Goal: Transaction & Acquisition: Obtain resource

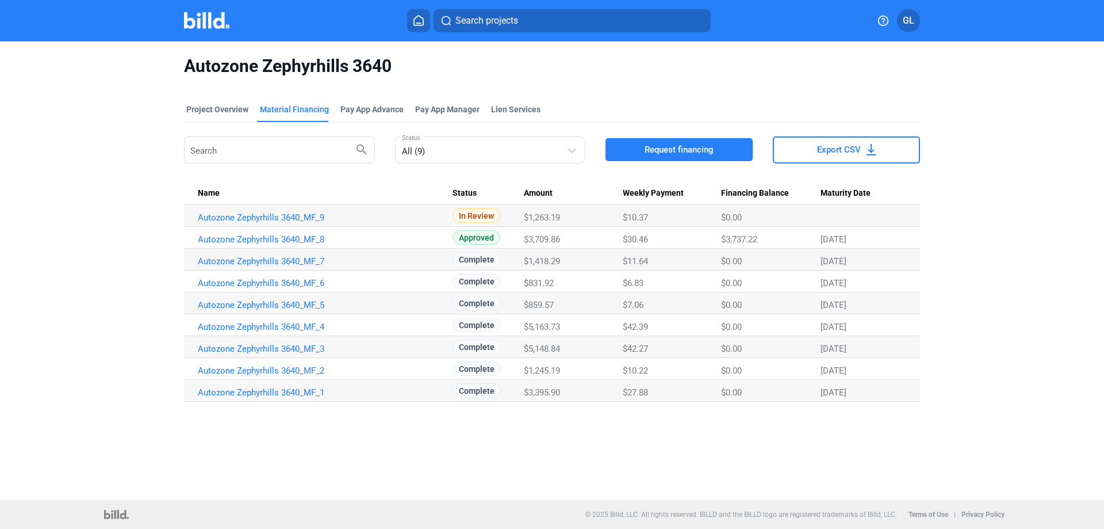
click at [204, 19] on img at bounding box center [206, 20] width 45 height 17
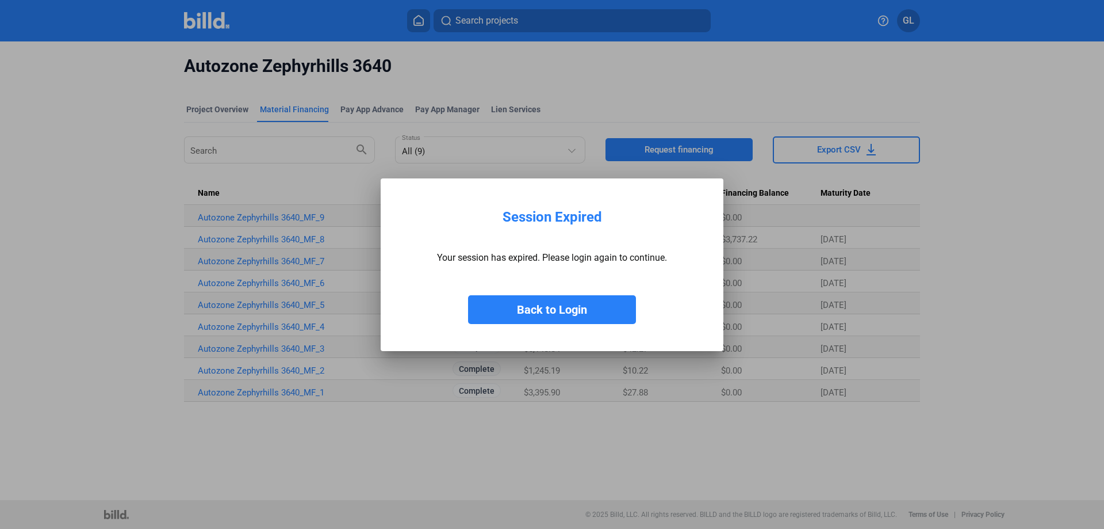
click at [546, 298] on button "Back to Login" at bounding box center [552, 309] width 168 height 29
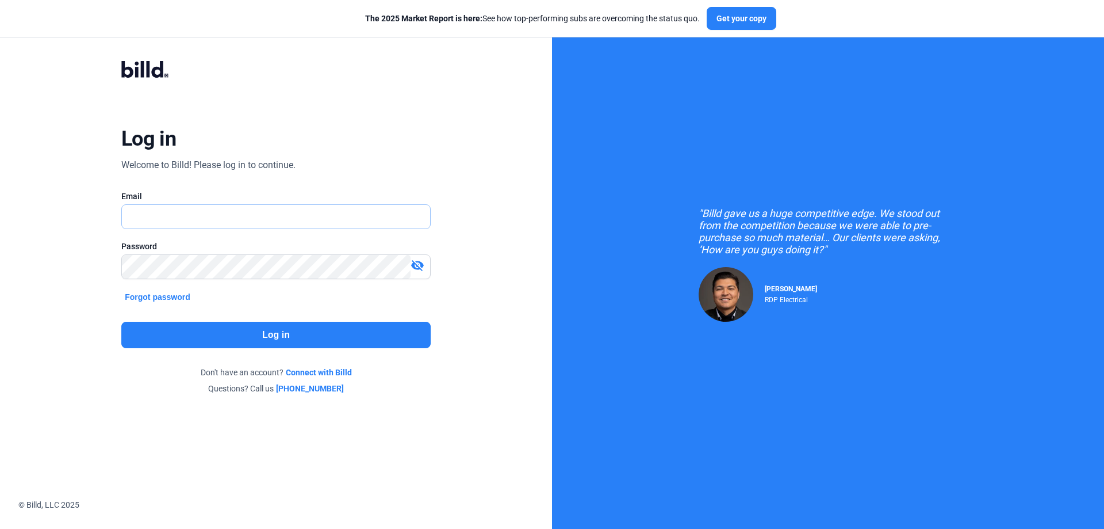
type input "[PERSON_NAME][EMAIL_ADDRESS][DOMAIN_NAME]"
click at [315, 336] on button "Log in" at bounding box center [275, 334] width 309 height 26
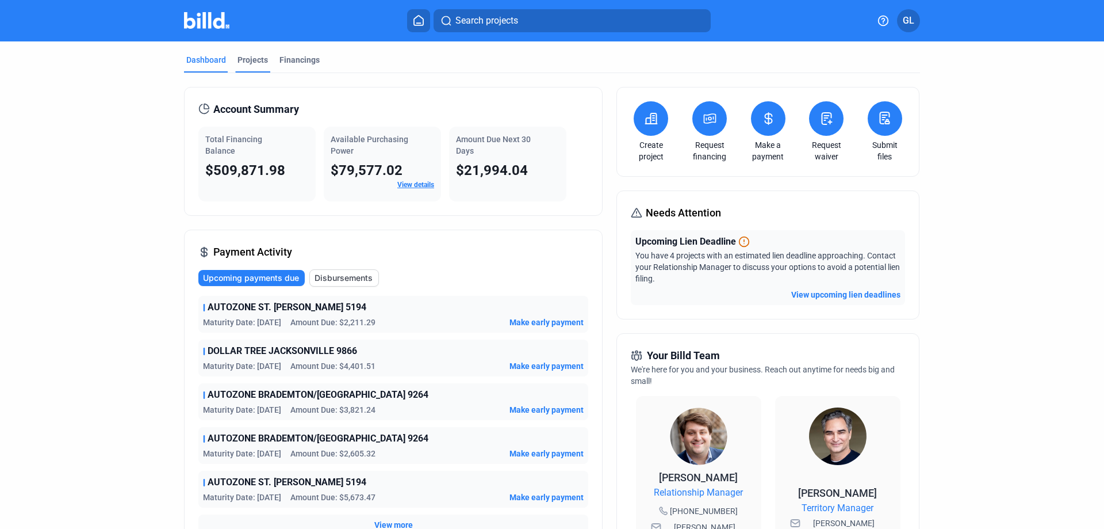
click at [253, 60] on div "Projects" at bounding box center [253, 60] width 30 height 12
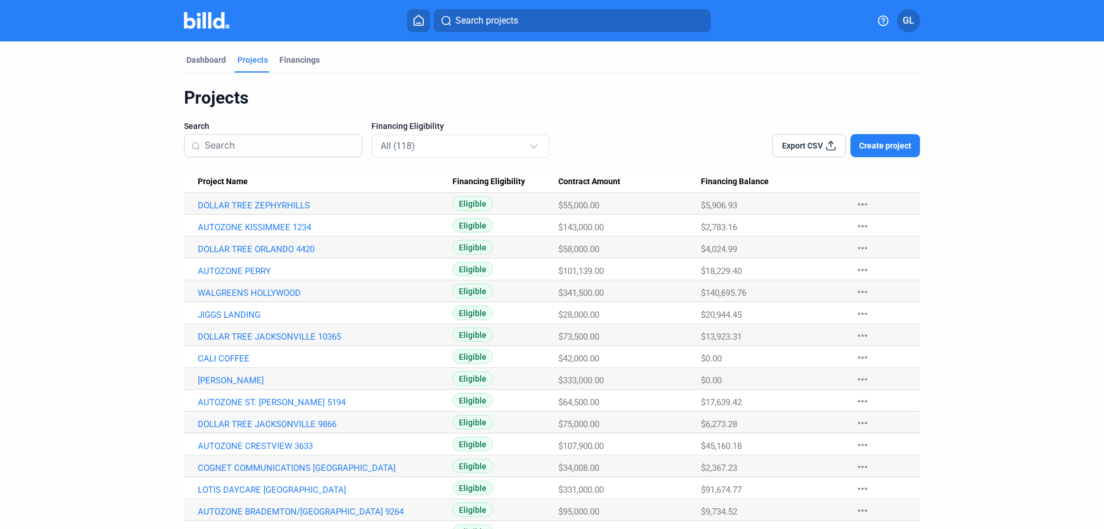
click at [286, 141] on input at bounding box center [280, 145] width 150 height 24
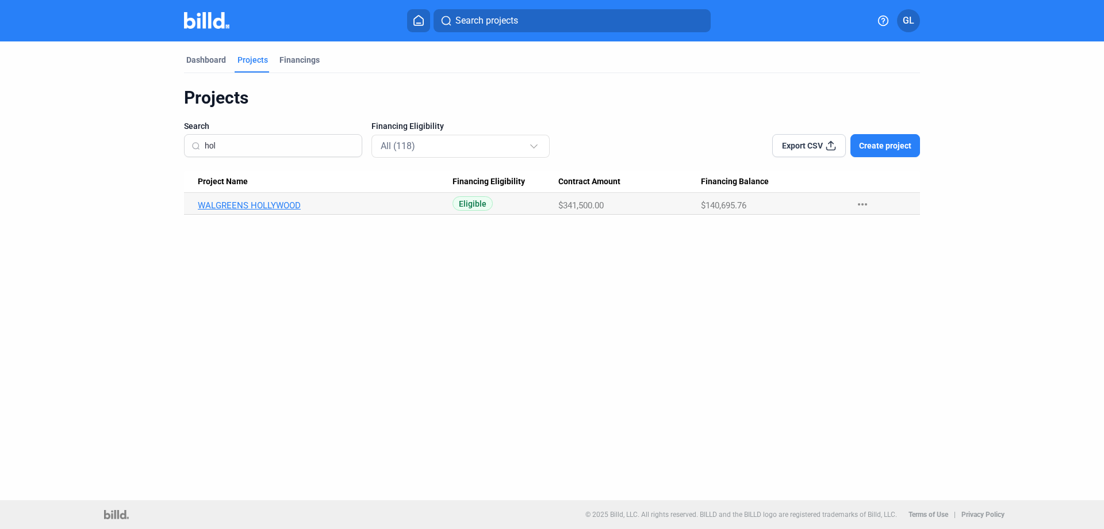
type input "hol"
click at [280, 206] on link "WALGREENS HOLLYWOOD" at bounding box center [325, 205] width 255 height 10
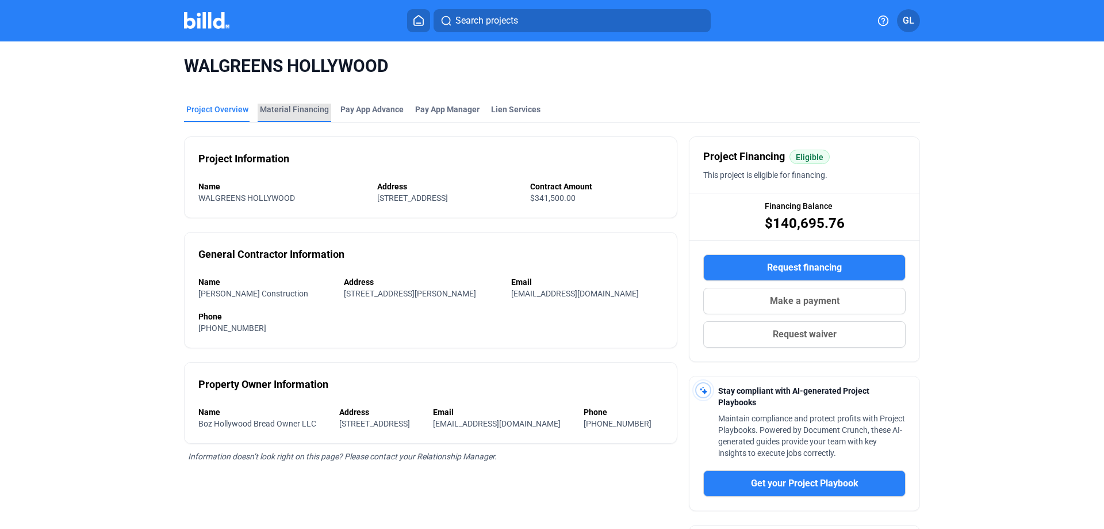
click at [311, 106] on div "Material Financing" at bounding box center [294, 110] width 69 height 12
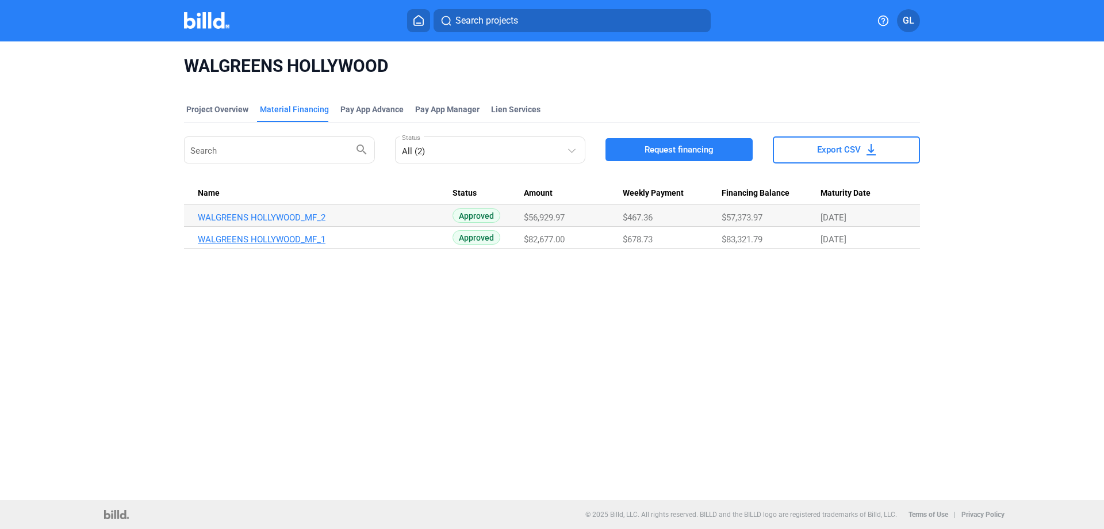
click at [284, 235] on link "WALGREENS HOLLYWOOD_MF_1" at bounding box center [325, 239] width 255 height 10
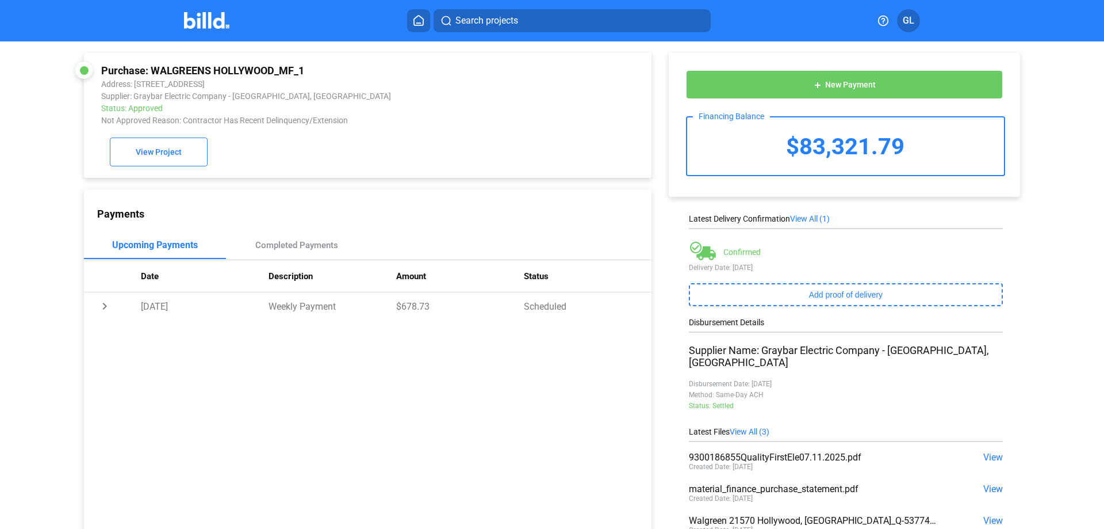
click at [199, 22] on img at bounding box center [206, 20] width 45 height 17
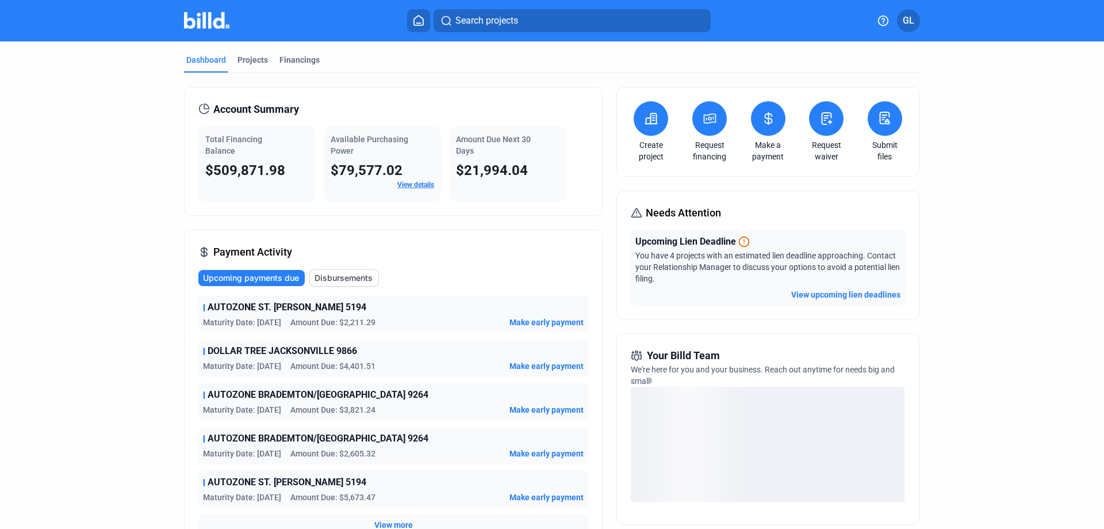
click at [822, 121] on icon at bounding box center [826, 119] width 14 height 14
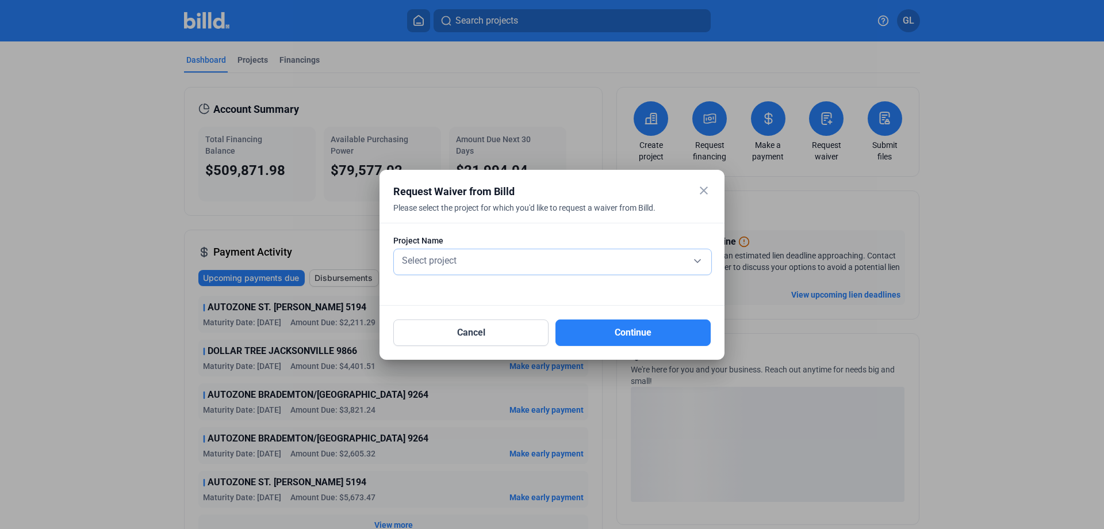
click at [489, 260] on div "Select project" at bounding box center [553, 259] width 306 height 16
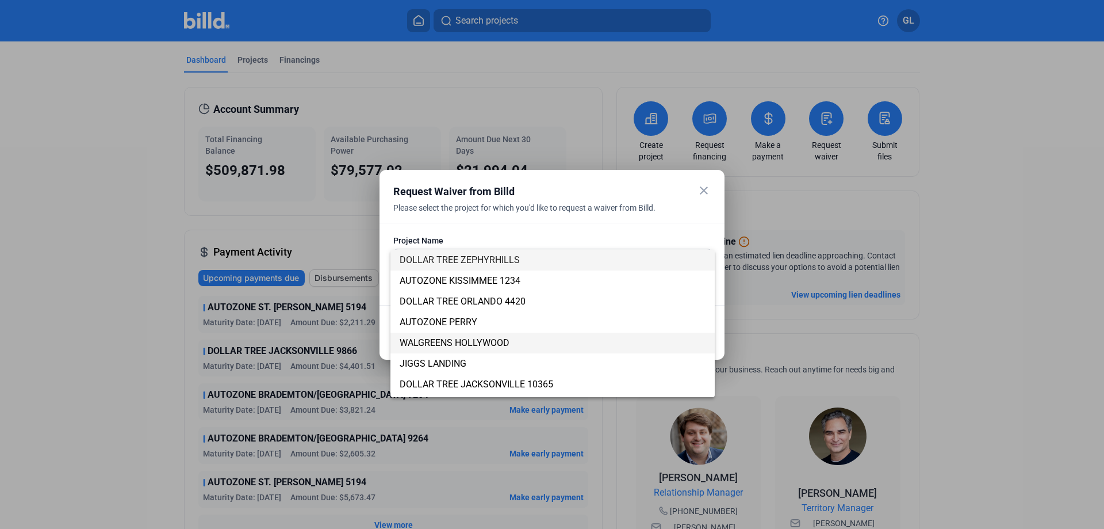
click at [492, 334] on span "WALGREENS HOLLYWOOD" at bounding box center [553, 342] width 306 height 21
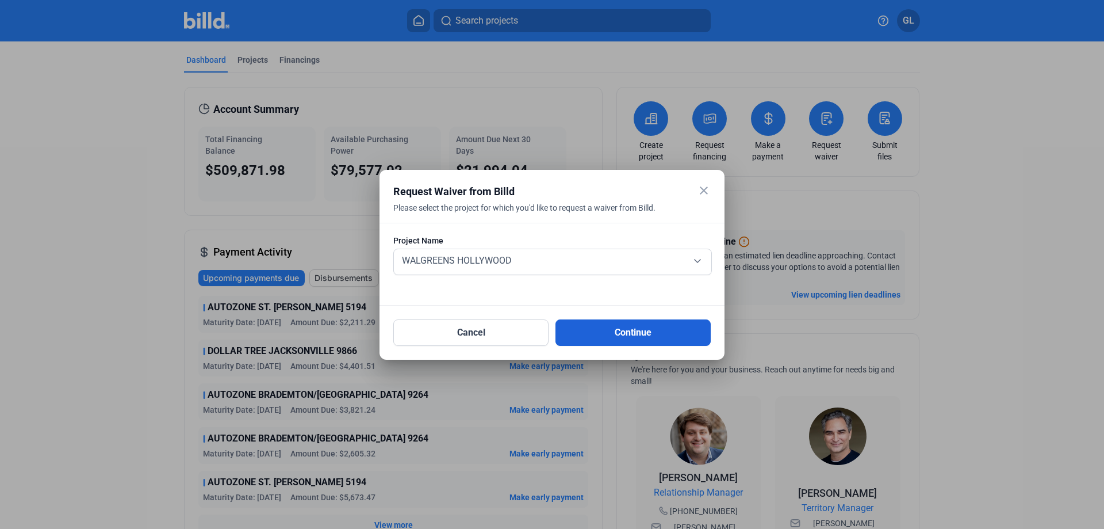
click at [610, 328] on button "Continue" at bounding box center [633, 332] width 155 height 26
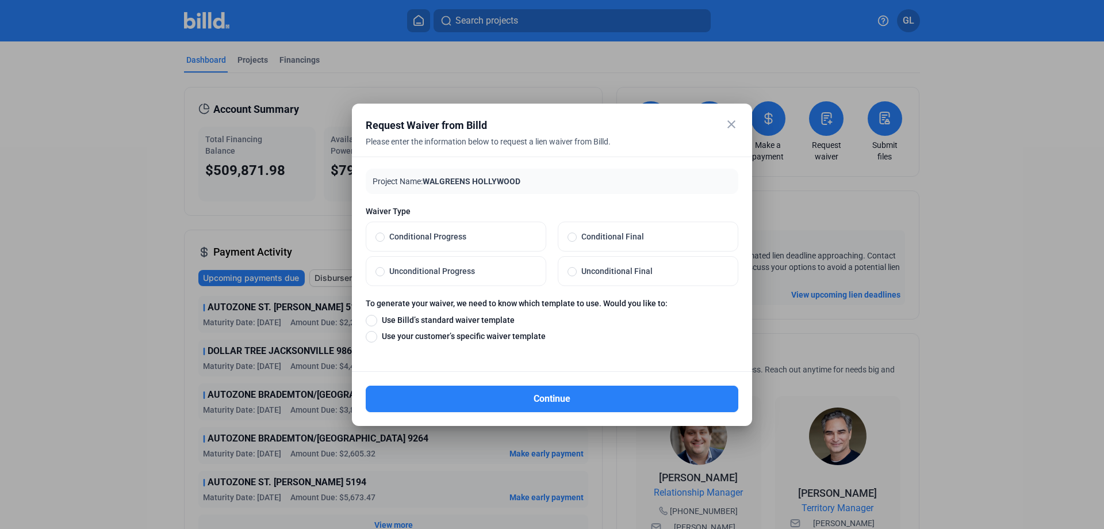
click at [380, 271] on span at bounding box center [380, 271] width 9 height 9
click at [380, 271] on input "Unconditional Progress" at bounding box center [380, 271] width 9 height 10
radio input "true"
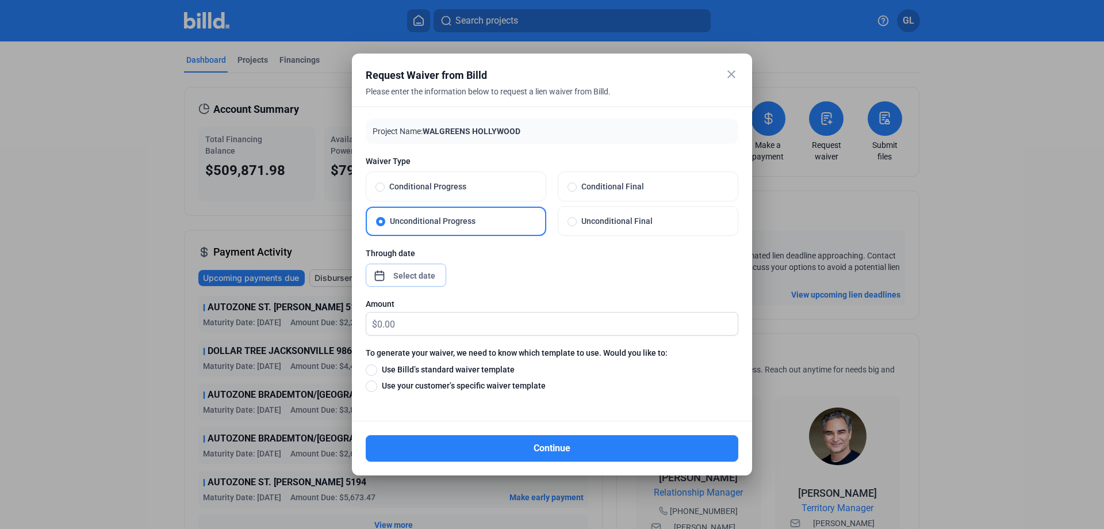
click at [435, 273] on div "close Request Waiver from Billd Please enter the information below to request a…" at bounding box center [552, 264] width 1104 height 529
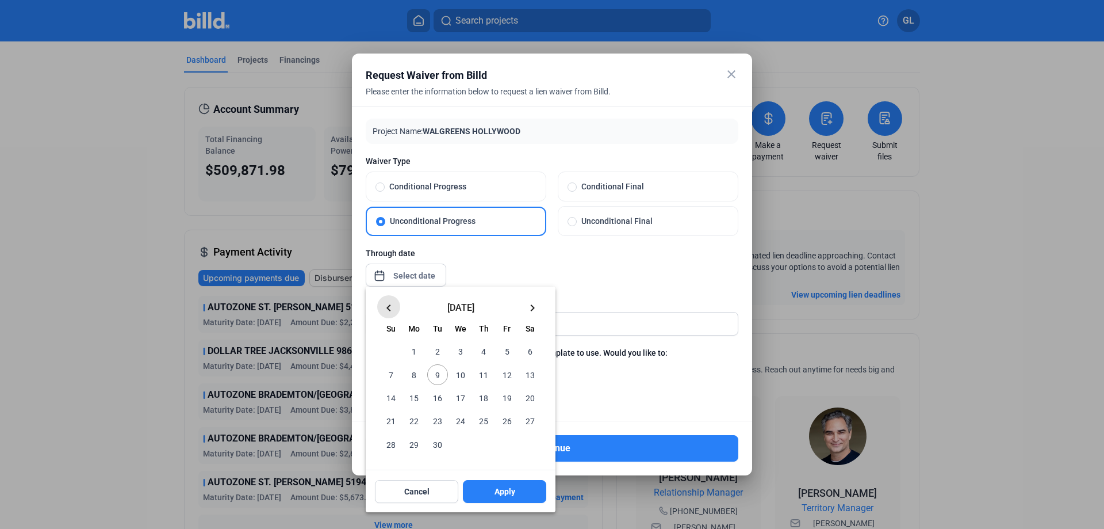
click at [392, 309] on mat-icon "keyboard_arrow_left" at bounding box center [389, 308] width 14 height 14
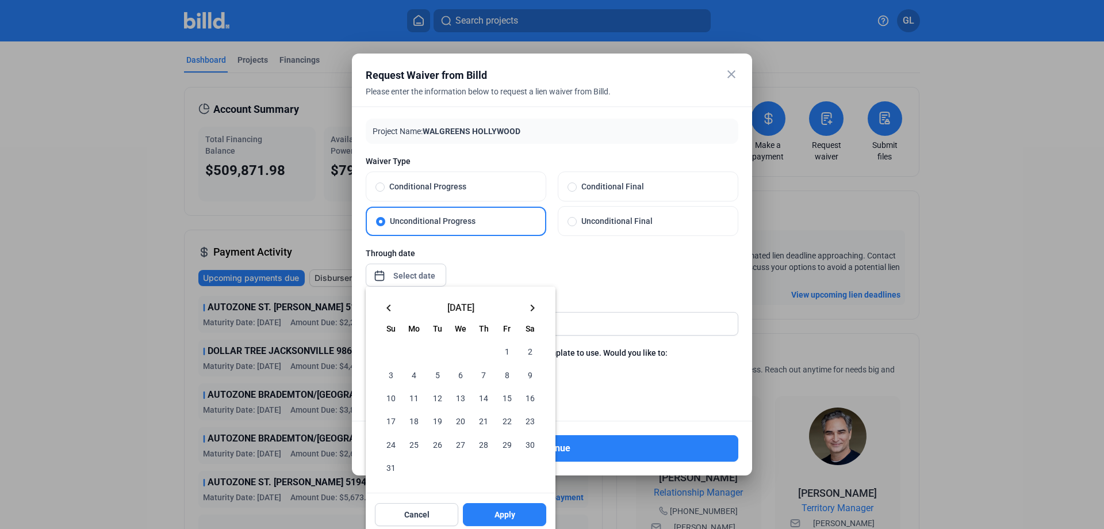
click at [388, 309] on mat-icon "keyboard_arrow_left" at bounding box center [389, 308] width 14 height 14
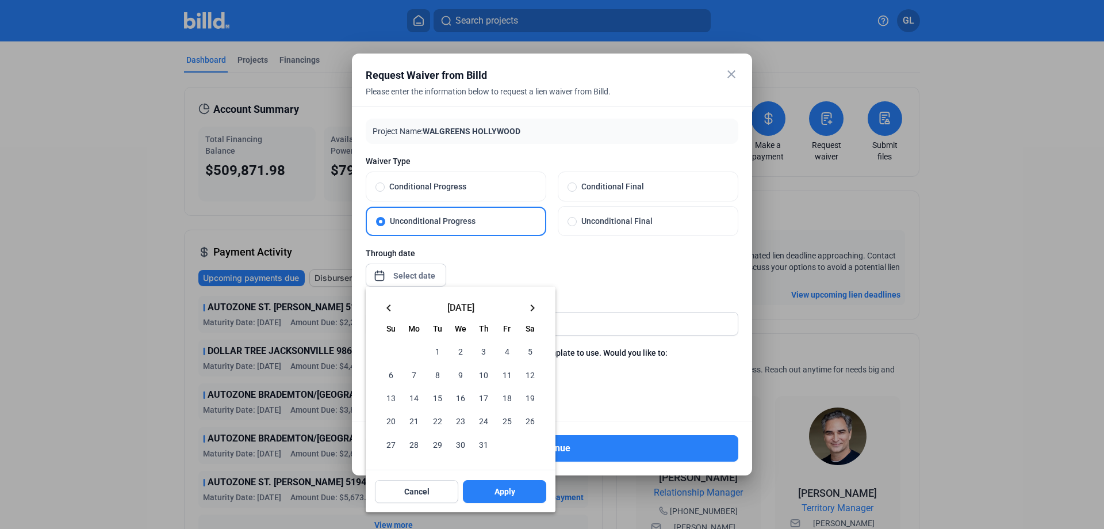
click at [504, 420] on span "25" at bounding box center [506, 420] width 21 height 21
click at [516, 489] on button "Apply" at bounding box center [504, 491] width 83 height 23
type input "[DATE]"
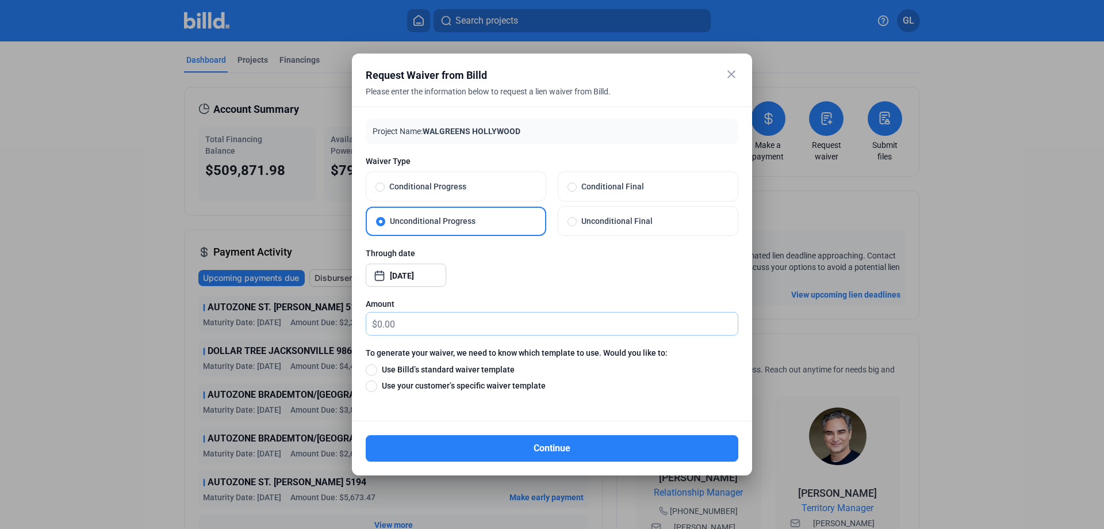
click at [417, 326] on input "text" at bounding box center [557, 323] width 361 height 22
type input "10"
click at [373, 369] on span at bounding box center [372, 370] width 12 height 12
click at [373, 369] on input "Use Billd’s standard waiver template" at bounding box center [372, 369] width 12 height 13
radio input "true"
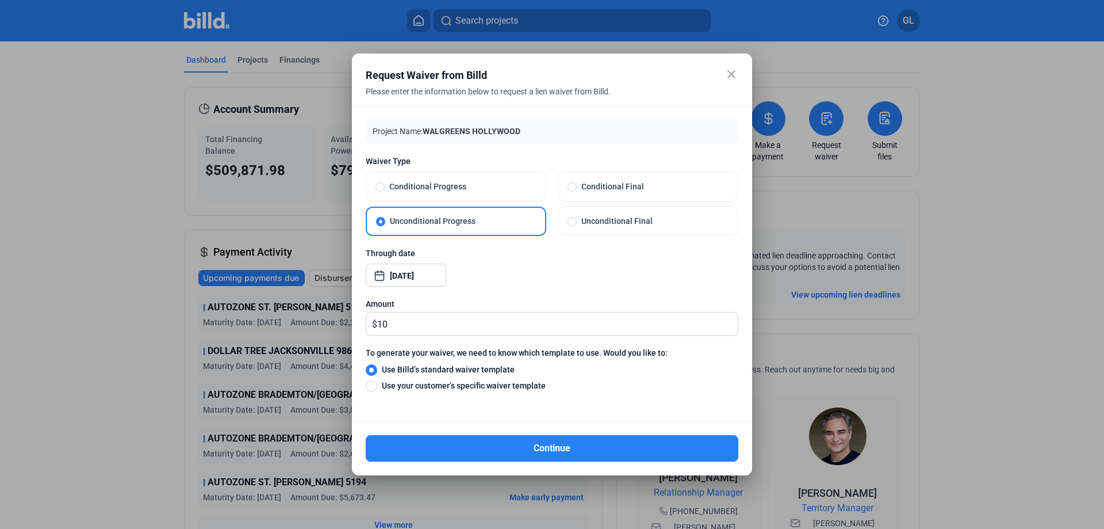
click at [560, 451] on button "Continue" at bounding box center [552, 448] width 373 height 26
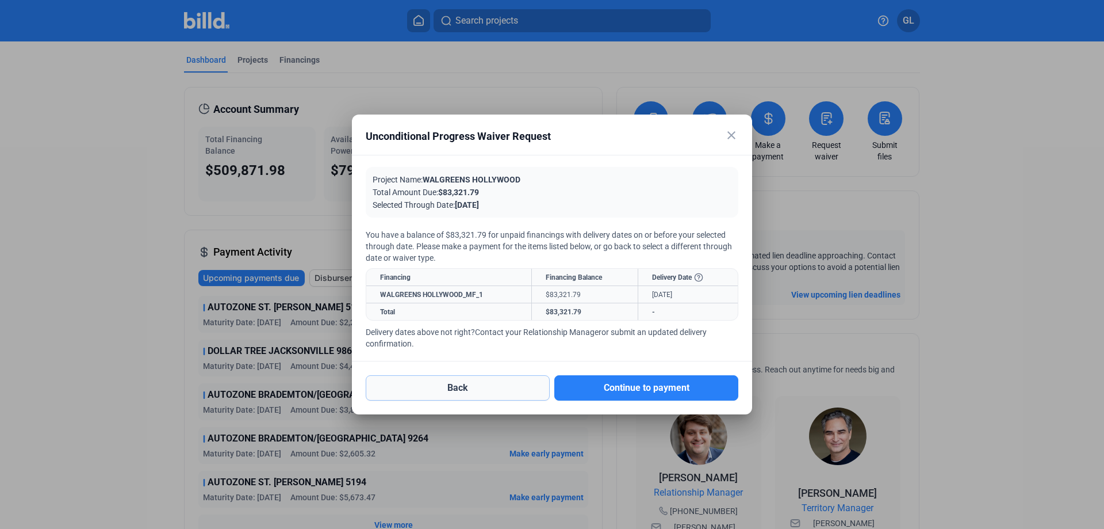
click at [490, 381] on button "Back" at bounding box center [458, 387] width 184 height 25
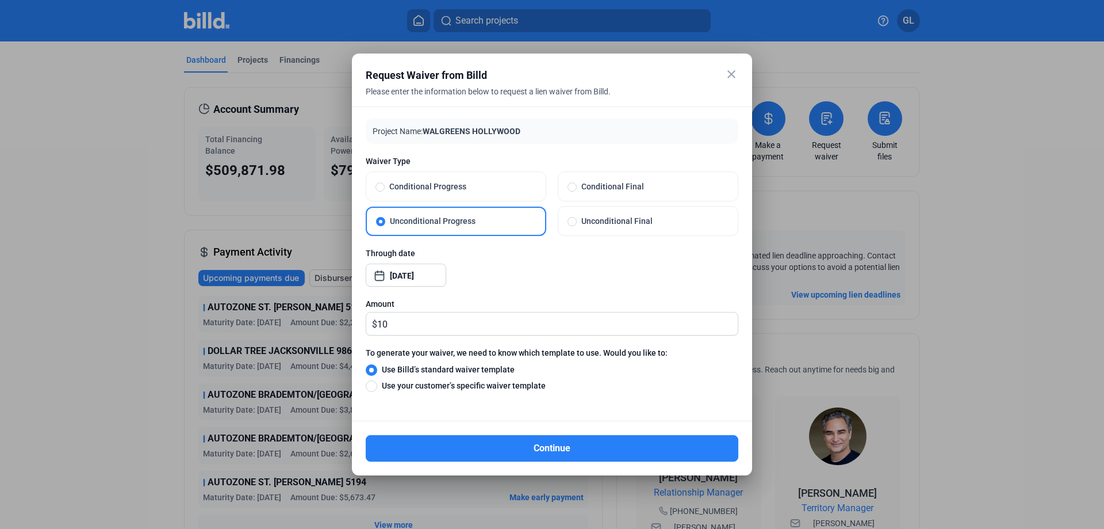
click at [729, 73] on mat-icon "close" at bounding box center [732, 74] width 14 height 14
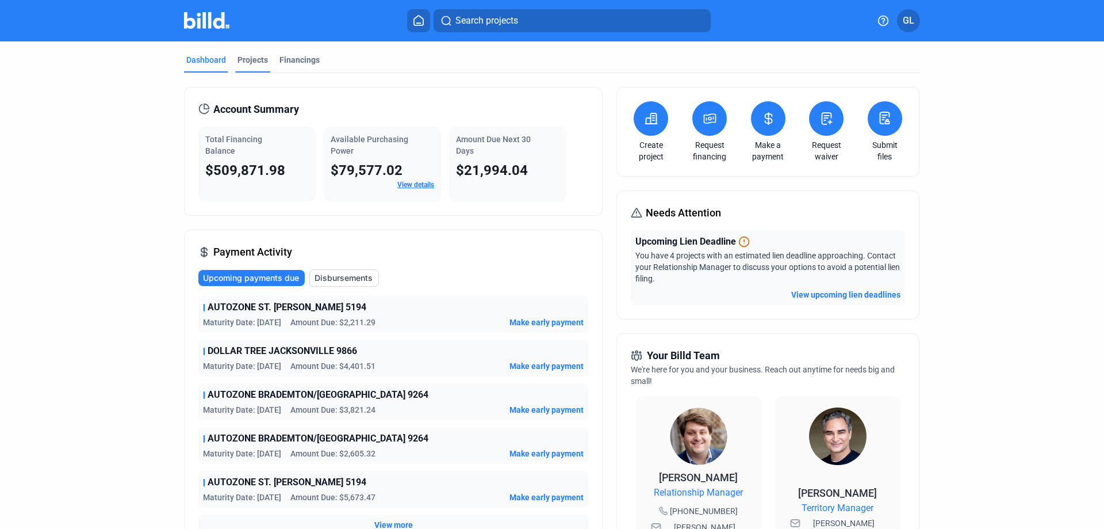
click at [254, 62] on div "Projects" at bounding box center [253, 60] width 30 height 12
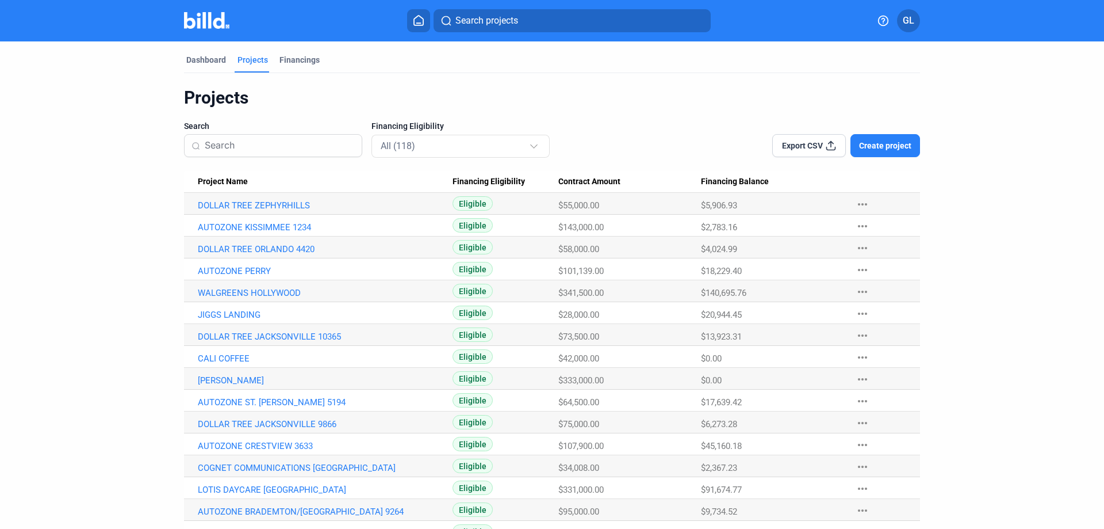
click at [302, 148] on input at bounding box center [280, 145] width 150 height 24
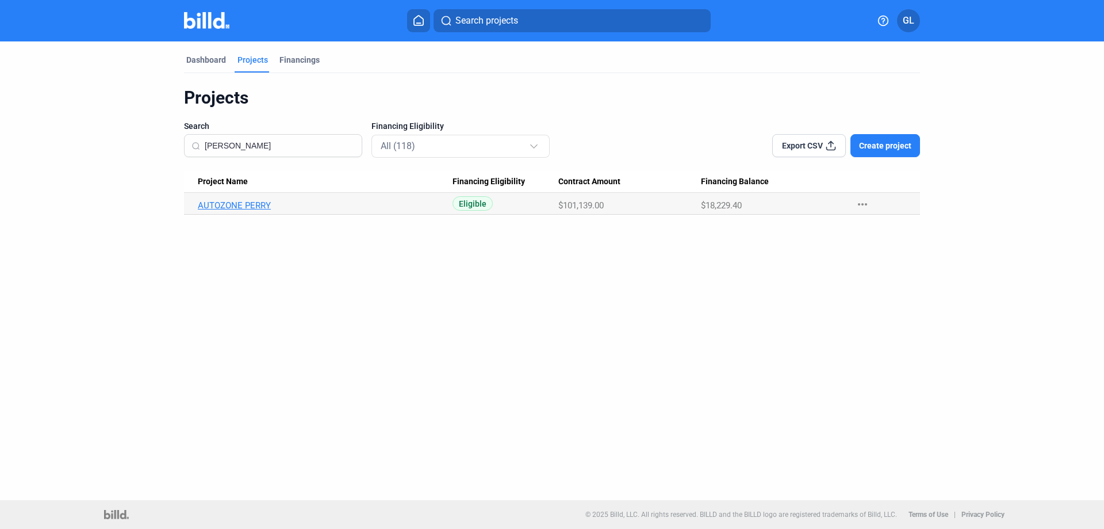
type input "[PERSON_NAME]"
click at [257, 205] on link "AUTOZONE PERRY" at bounding box center [325, 205] width 255 height 10
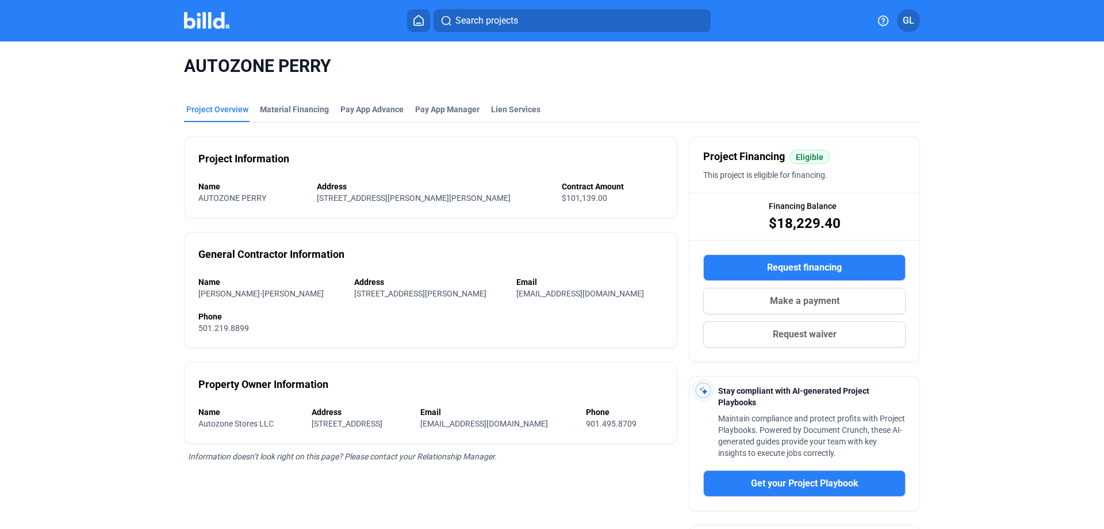
click at [285, 101] on mat-tab-group "Project Overview Material Financing Pay App Advance Pay App Manager Lien Servic…" at bounding box center [552, 366] width 736 height 550
click at [297, 108] on div "Material Financing" at bounding box center [294, 110] width 69 height 12
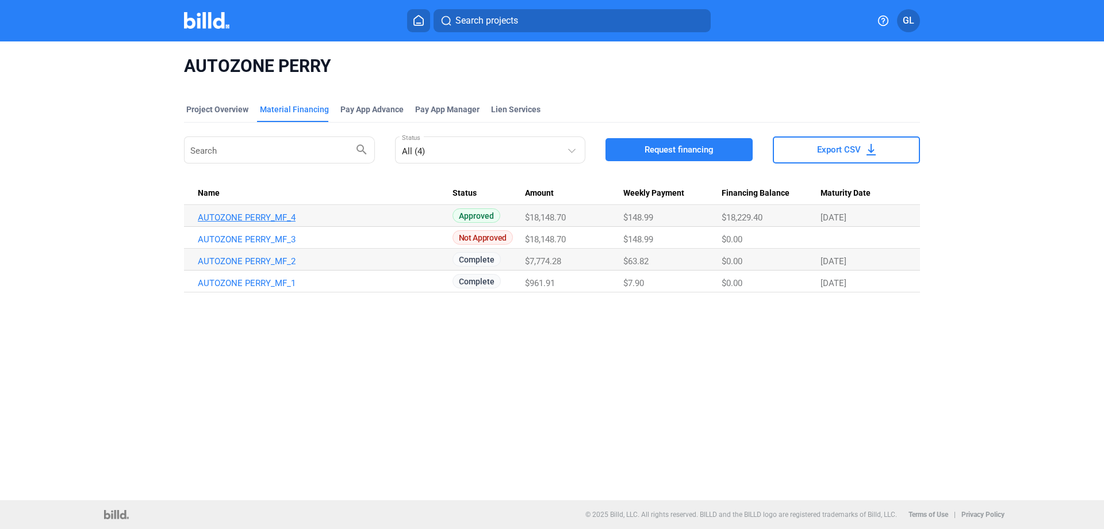
click at [250, 216] on link "AUTOZONE PERRY_MF_4" at bounding box center [325, 217] width 255 height 10
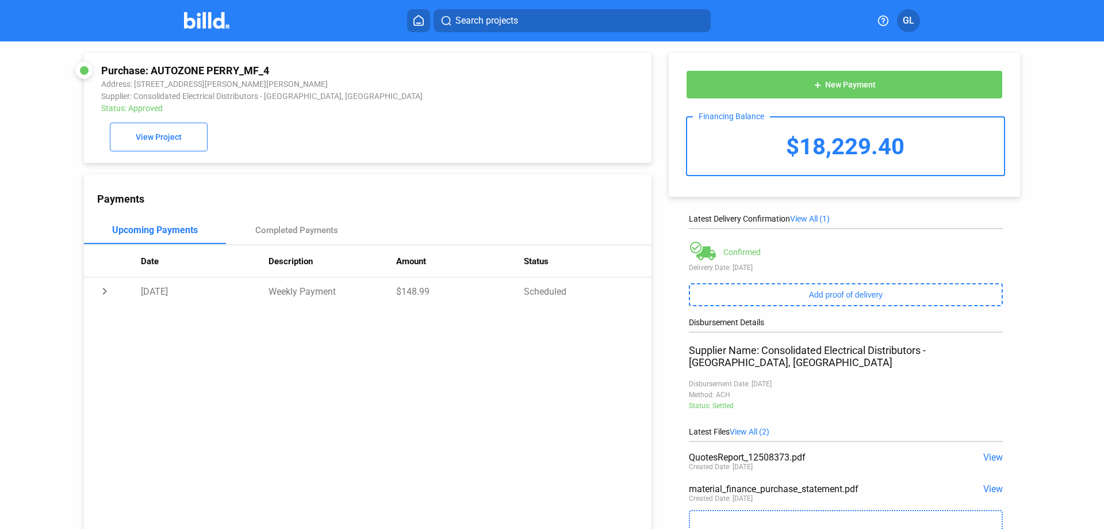
click at [204, 28] on img at bounding box center [206, 20] width 45 height 17
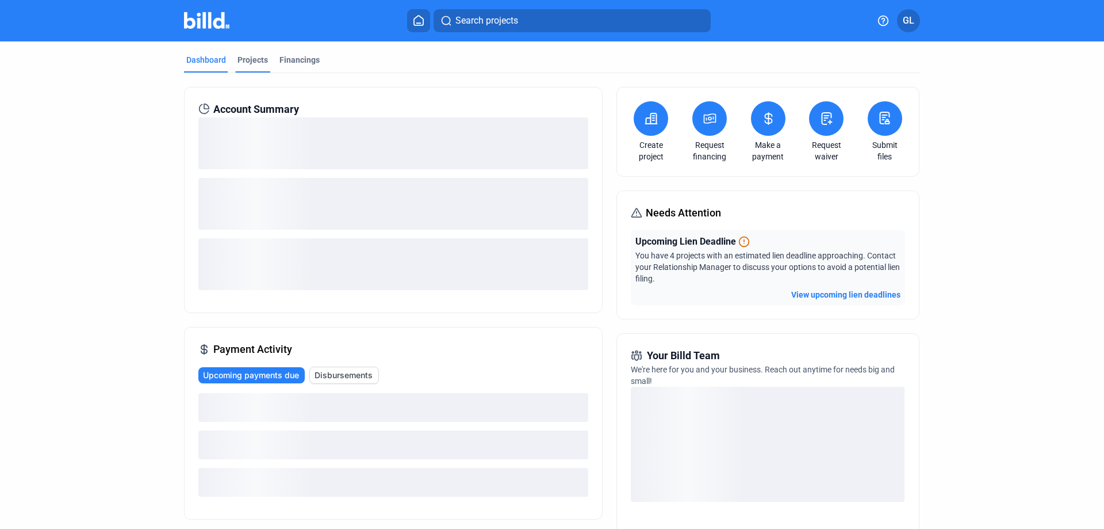
click at [243, 62] on div "Projects" at bounding box center [253, 60] width 30 height 12
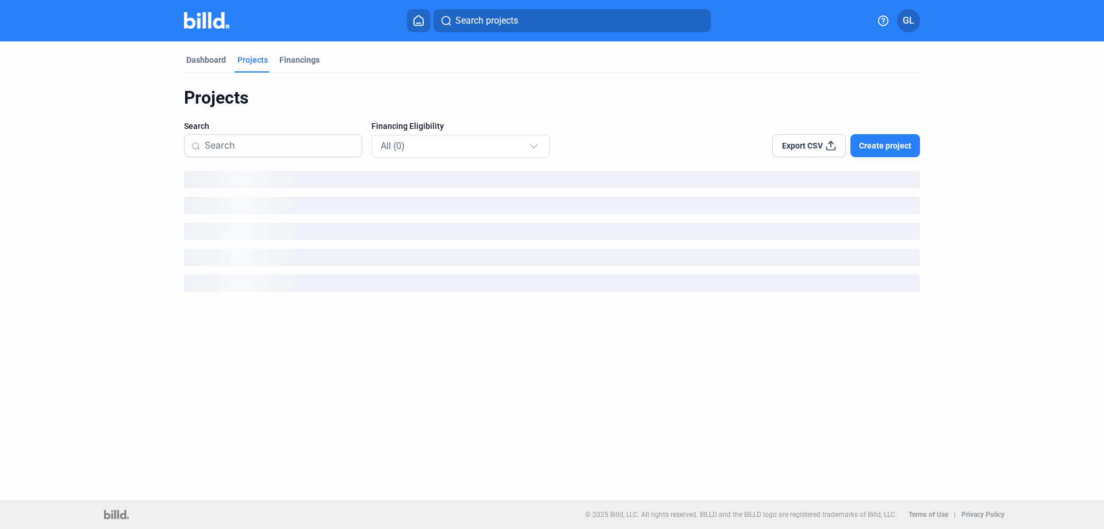
click at [269, 148] on input at bounding box center [280, 145] width 150 height 24
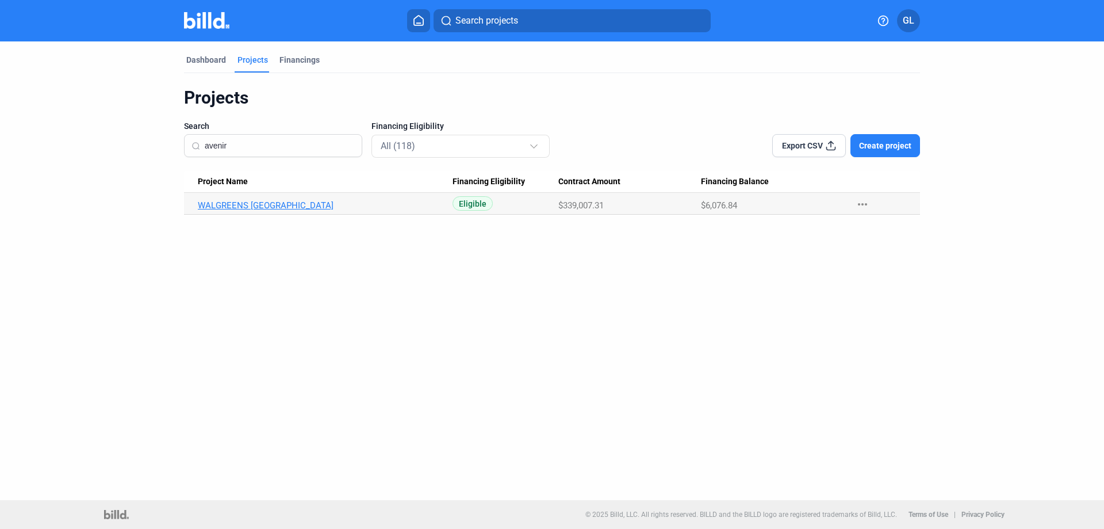
type input "avenir"
click at [358, 204] on link "WALGREENS [GEOGRAPHIC_DATA]" at bounding box center [325, 205] width 255 height 10
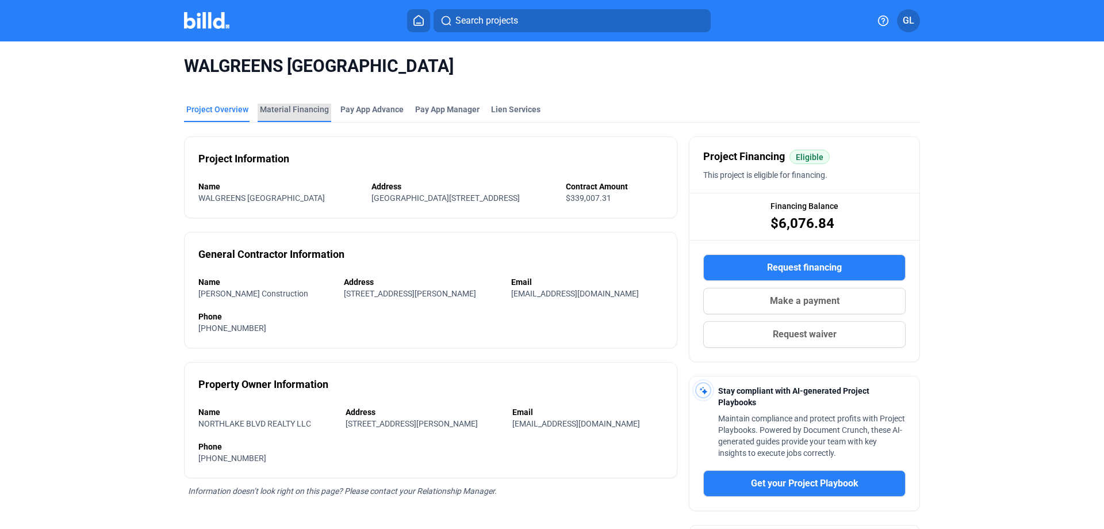
click at [292, 112] on div "Material Financing" at bounding box center [294, 110] width 69 height 12
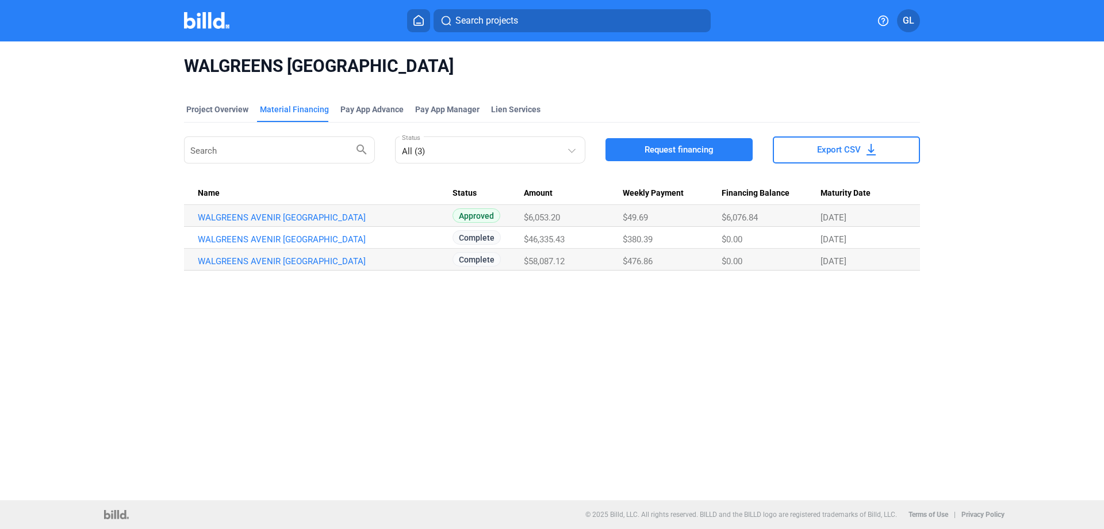
click at [669, 152] on span "Request financing" at bounding box center [679, 150] width 69 height 12
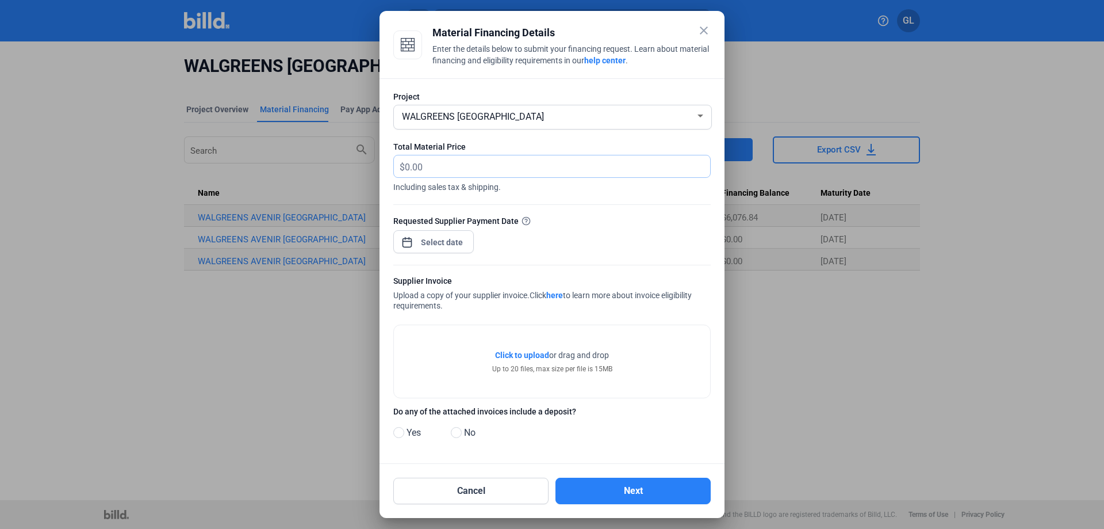
click at [445, 171] on input "text" at bounding box center [551, 166] width 292 height 22
click at [435, 164] on input "text" at bounding box center [557, 166] width 305 height 22
type input "735.41"
click at [443, 239] on div "close Material Financing Details Enter the details below to submit your financi…" at bounding box center [552, 264] width 1104 height 529
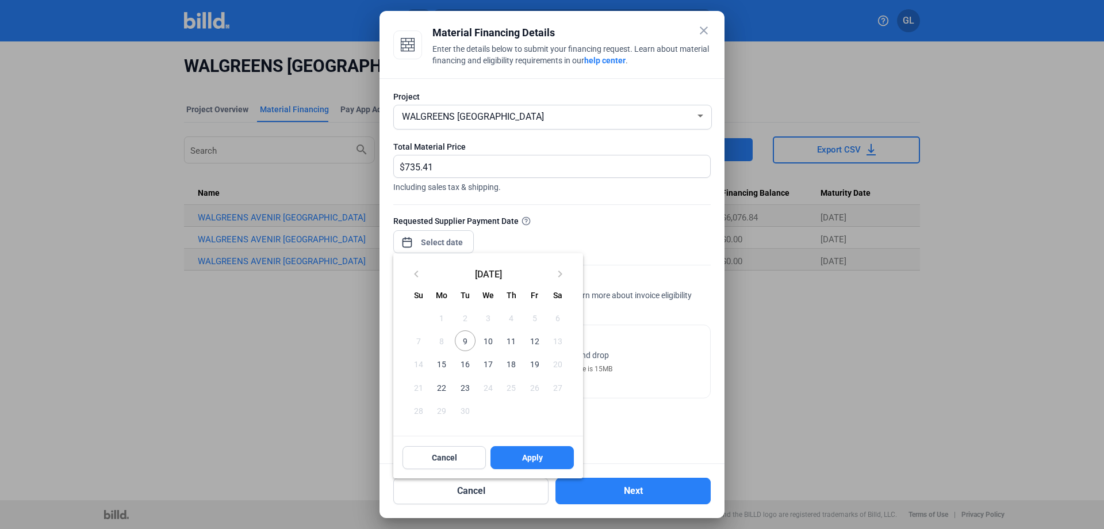
click at [468, 341] on span "9" at bounding box center [465, 340] width 21 height 21
click at [544, 455] on button "Apply" at bounding box center [532, 457] width 83 height 23
type input "[DATE]"
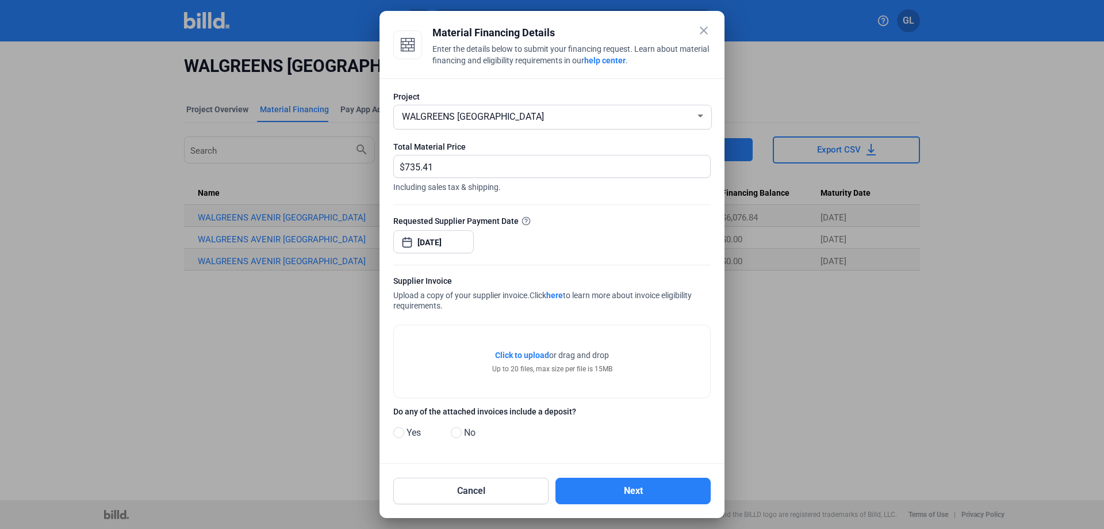
drag, startPoint x: 455, startPoint y: 436, endPoint x: 536, endPoint y: 442, distance: 81.3
click at [455, 436] on span at bounding box center [456, 432] width 11 height 11
click at [455, 436] on input "No" at bounding box center [455, 432] width 9 height 9
radio input "true"
drag, startPoint x: 441, startPoint y: 168, endPoint x: 374, endPoint y: 171, distance: 66.7
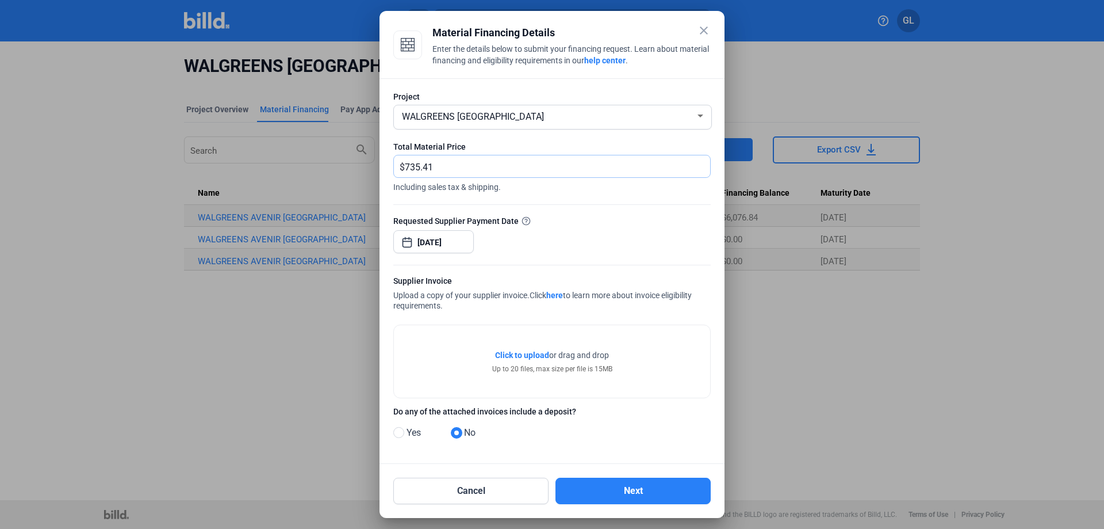
click at [374, 170] on div "close Material Financing Details Enter the details below to submit your financi…" at bounding box center [552, 264] width 1104 height 529
type input "783.21"
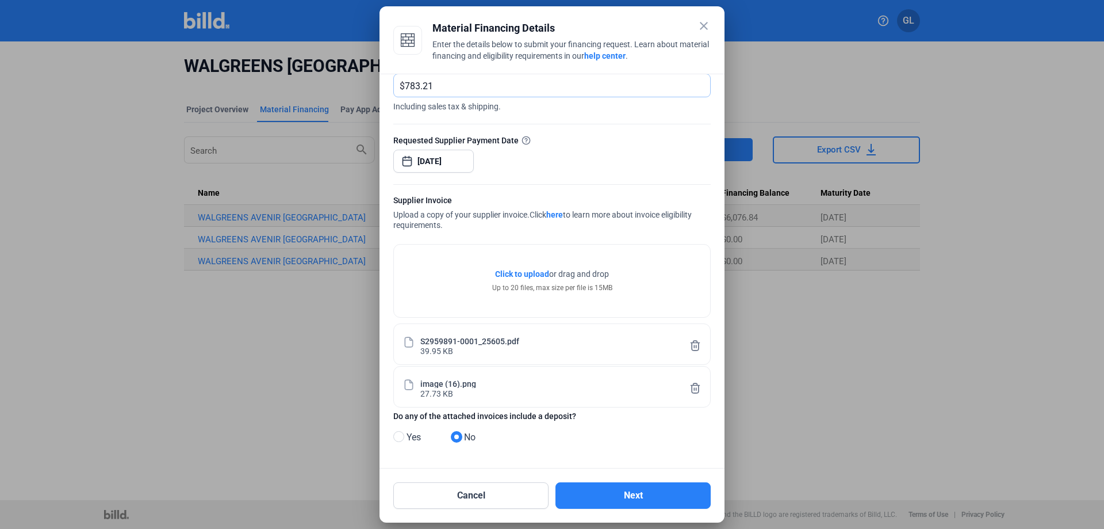
scroll to position [78, 0]
click at [640, 500] on button "Next" at bounding box center [633, 495] width 155 height 26
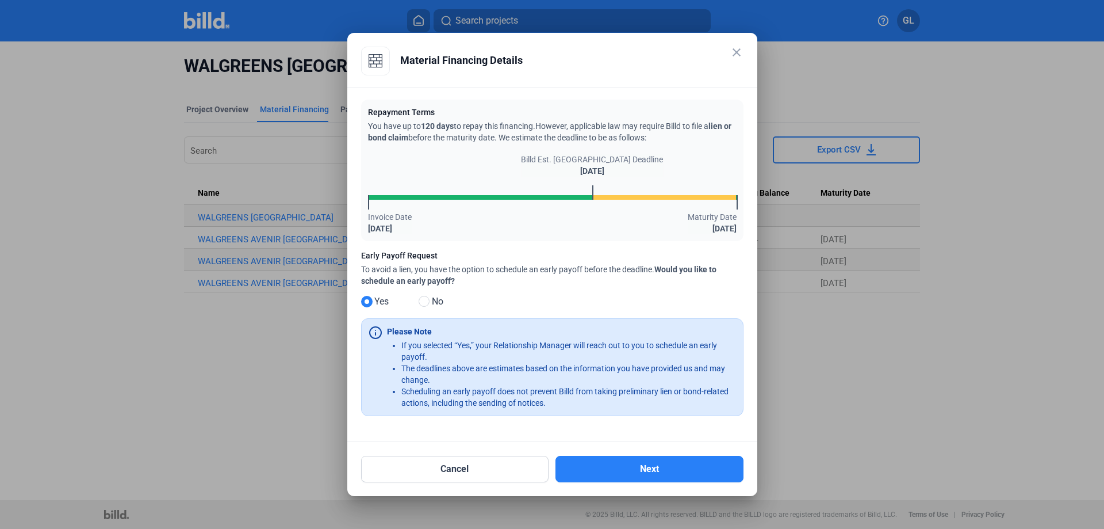
click at [423, 305] on span at bounding box center [424, 301] width 11 height 11
click at [423, 305] on input "No" at bounding box center [423, 301] width 9 height 9
radio input "true"
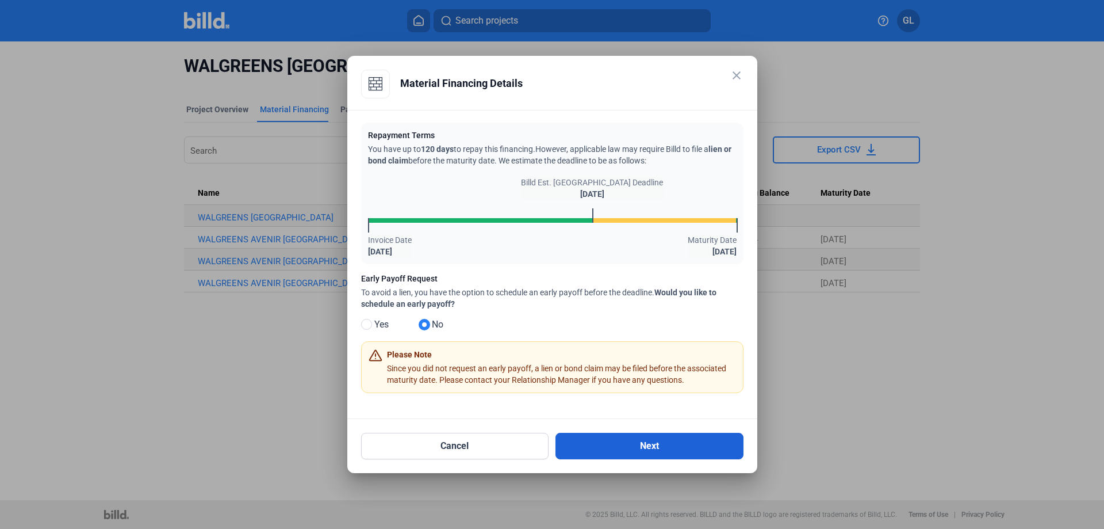
click at [621, 449] on button "Next" at bounding box center [650, 445] width 188 height 26
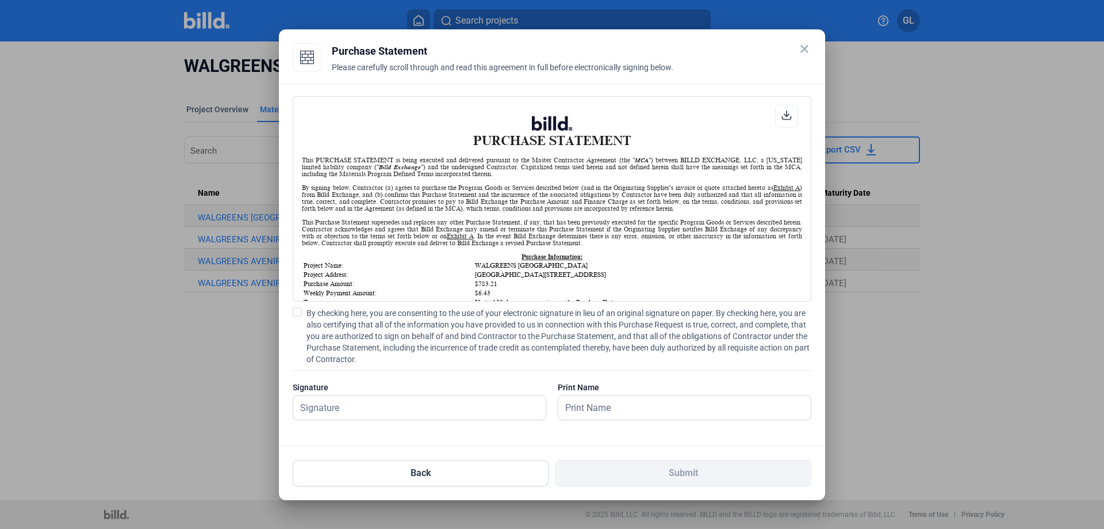
scroll to position [1, 0]
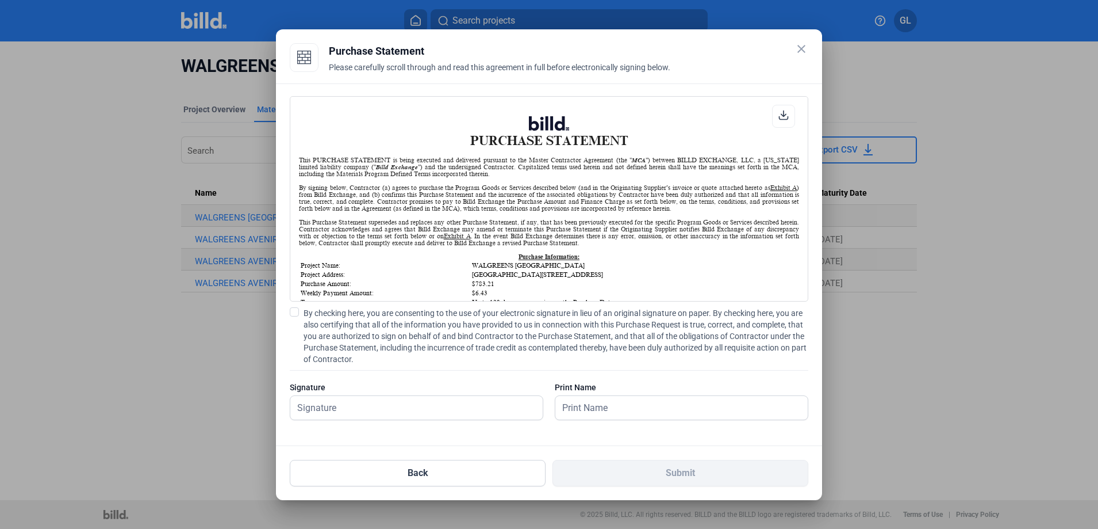
drag, startPoint x: 290, startPoint y: 313, endPoint x: 302, endPoint y: 341, distance: 30.9
click at [290, 313] on span at bounding box center [294, 311] width 9 height 9
click at [0, 0] on input "By checking here, you are consenting to the use of your electronic signature in…" at bounding box center [0, 0] width 0 height 0
drag, startPoint x: 311, startPoint y: 401, endPoint x: 328, endPoint y: 403, distance: 17.3
click at [311, 403] on input "text" at bounding box center [416, 408] width 252 height 24
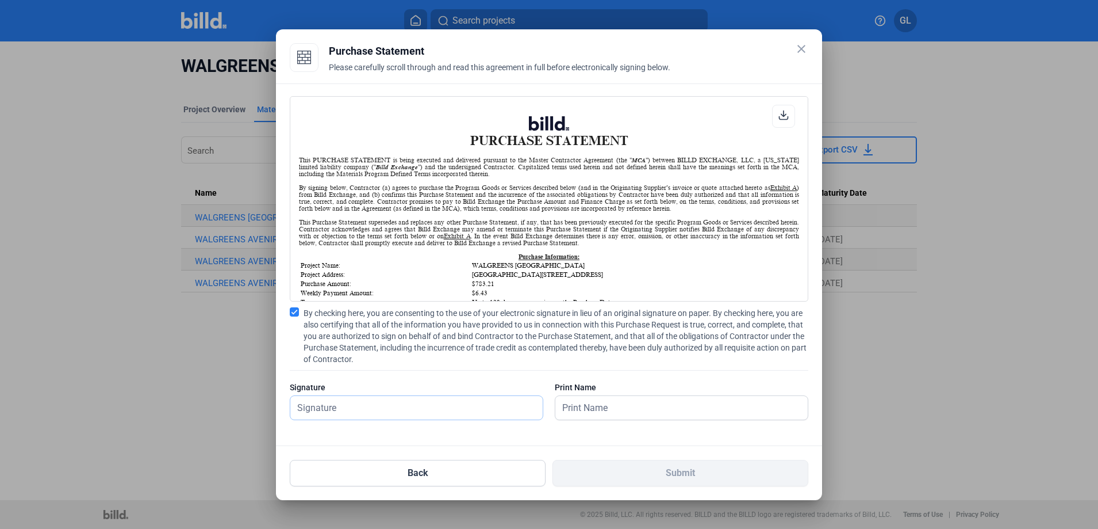
type input "[PERSON_NAME]"
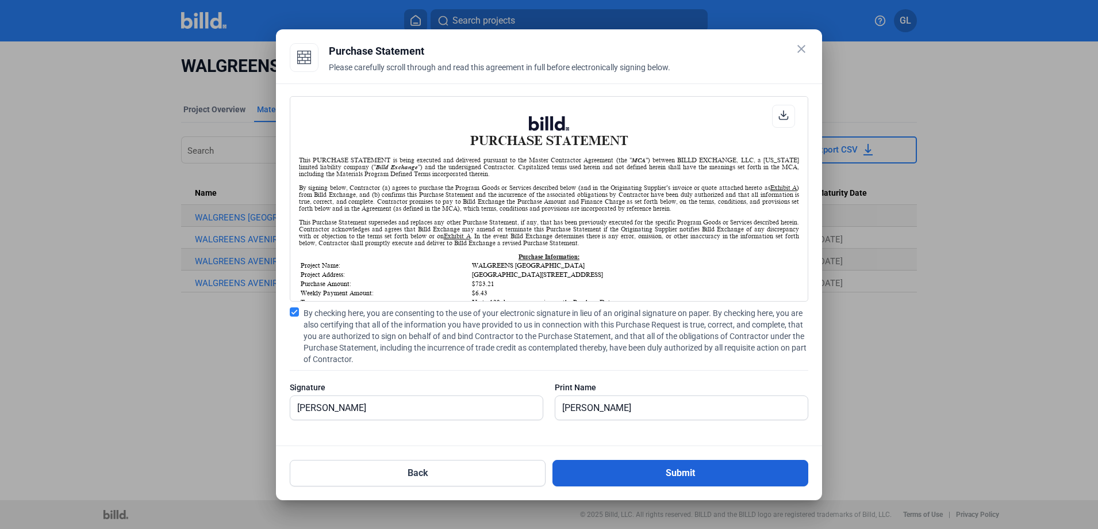
click at [690, 473] on button "Submit" at bounding box center [681, 472] width 256 height 26
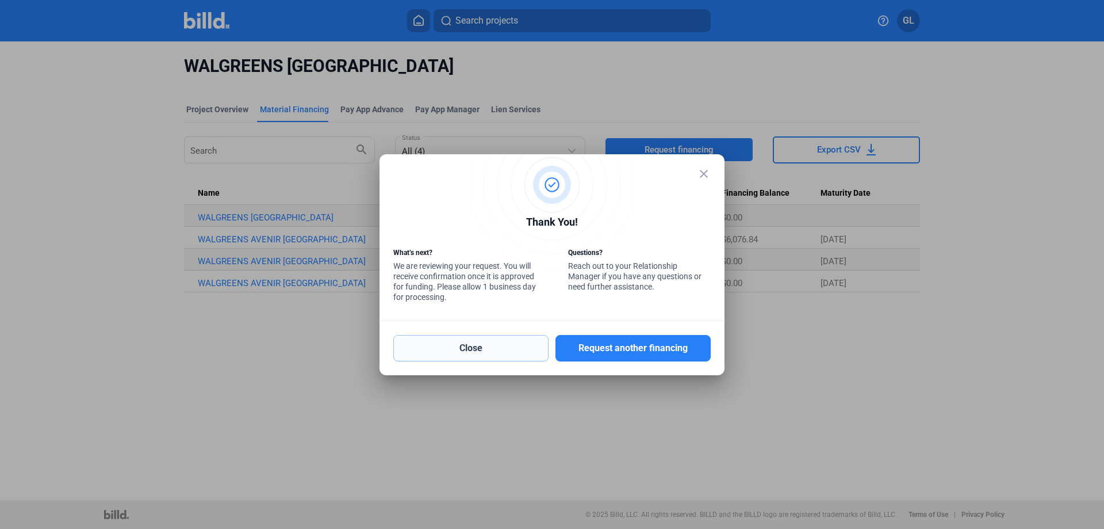
click at [484, 345] on button "Close" at bounding box center [470, 348] width 155 height 26
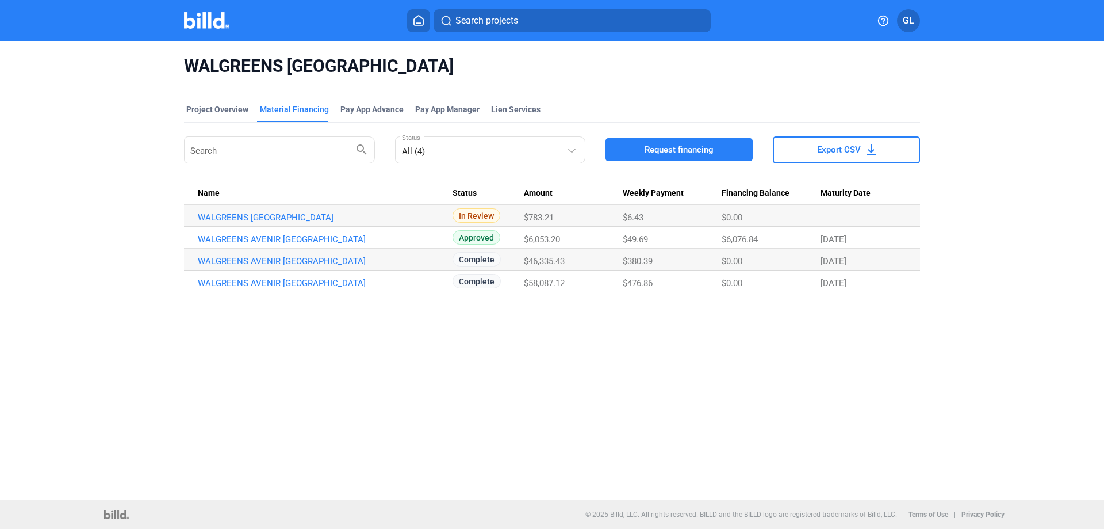
click at [203, 26] on img at bounding box center [206, 20] width 45 height 17
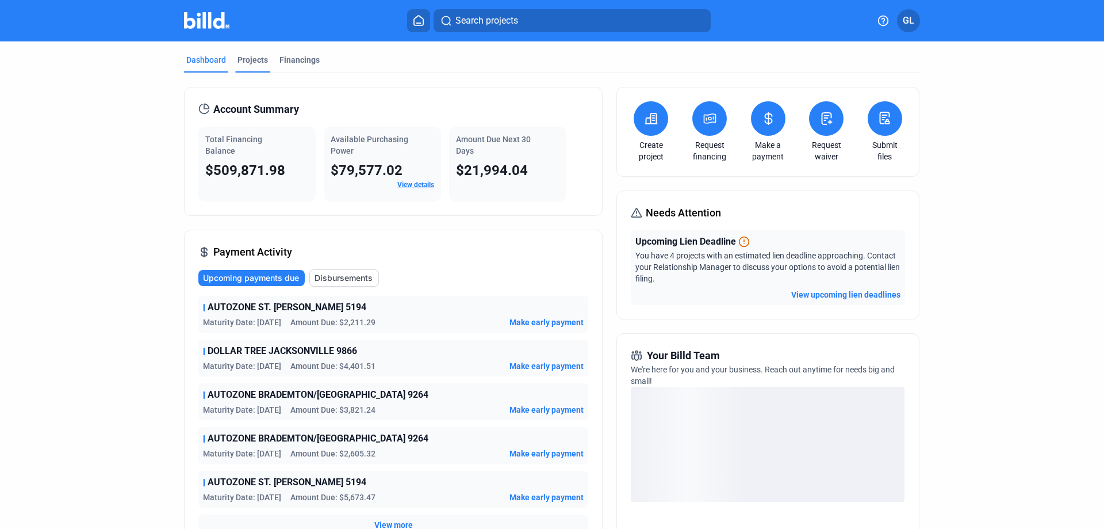
click at [249, 59] on div "Projects" at bounding box center [253, 60] width 30 height 12
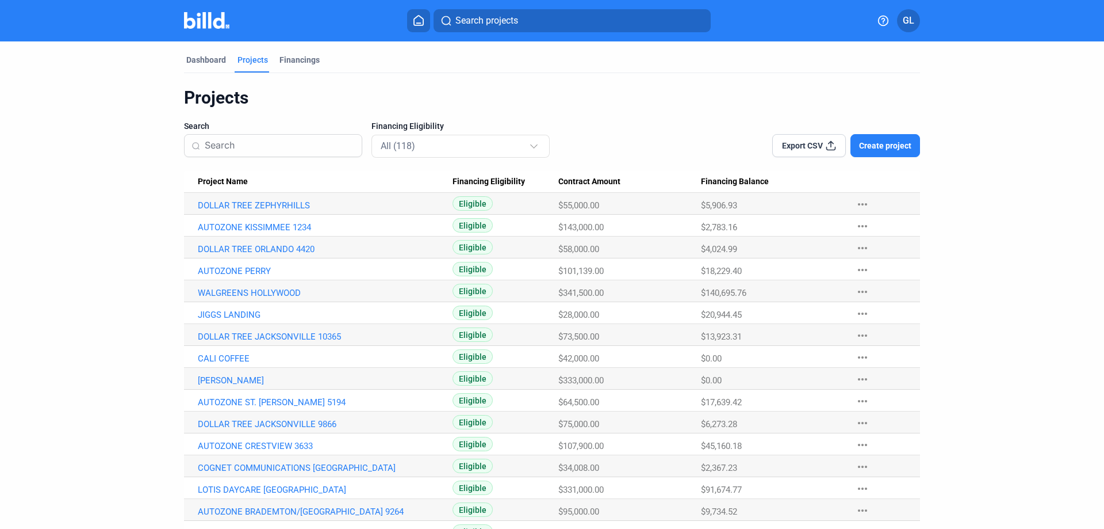
click at [266, 147] on input at bounding box center [280, 145] width 150 height 24
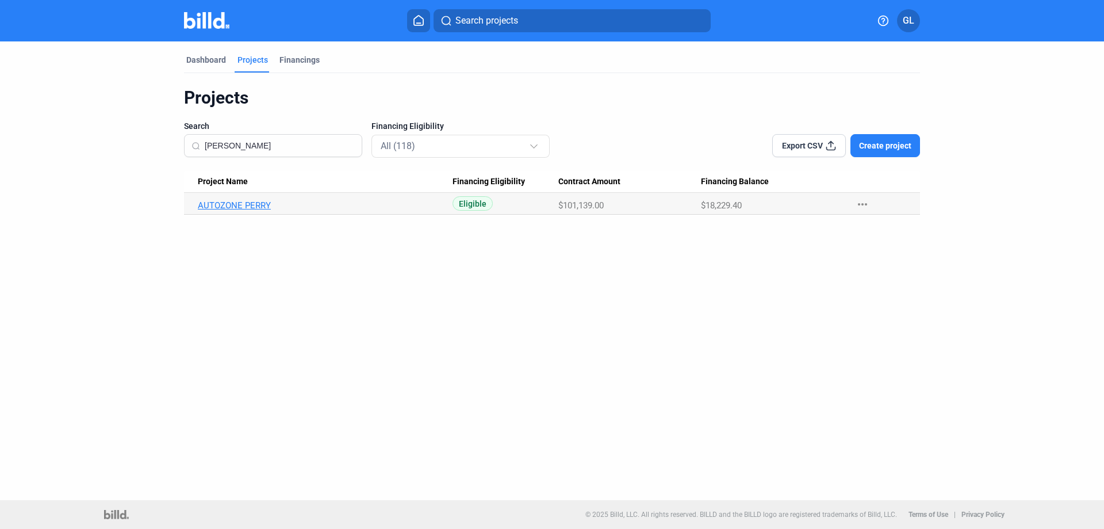
type input "[PERSON_NAME]"
click at [238, 200] on link "AUTOZONE PERRY" at bounding box center [325, 205] width 255 height 10
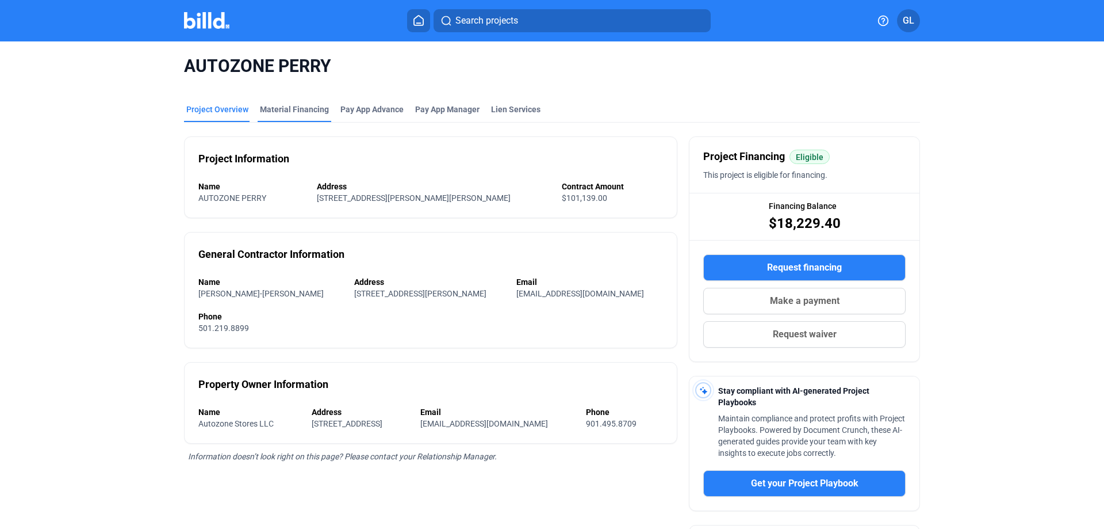
click at [286, 114] on div "Material Financing" at bounding box center [294, 110] width 69 height 12
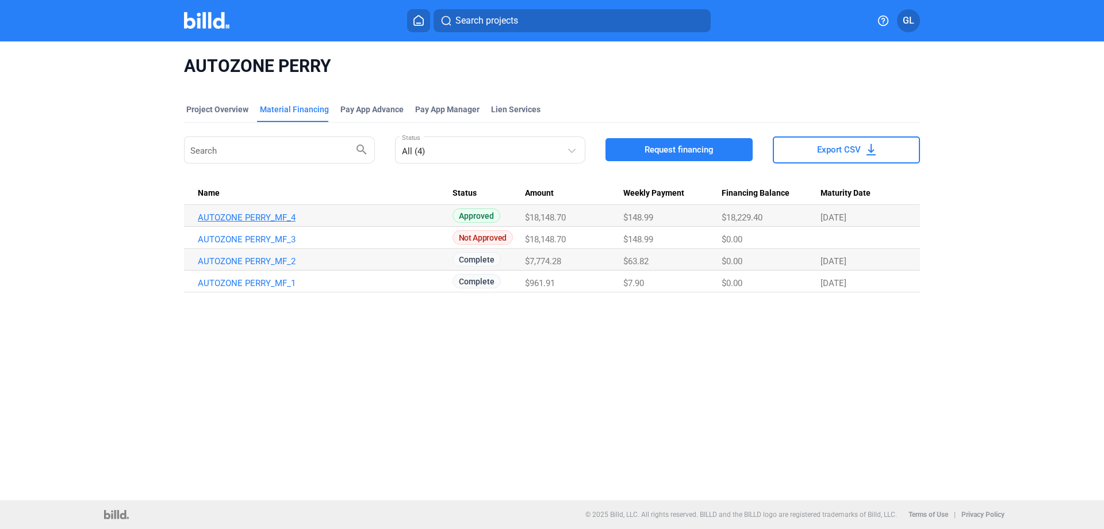
click at [255, 218] on link "AUTOZONE PERRY_MF_4" at bounding box center [325, 217] width 255 height 10
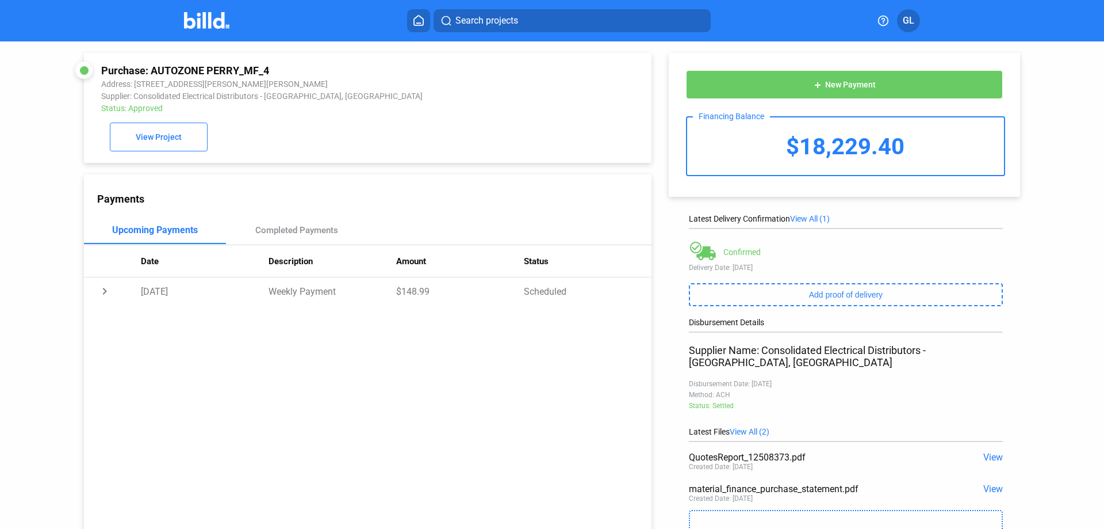
click at [200, 25] on img at bounding box center [206, 20] width 45 height 17
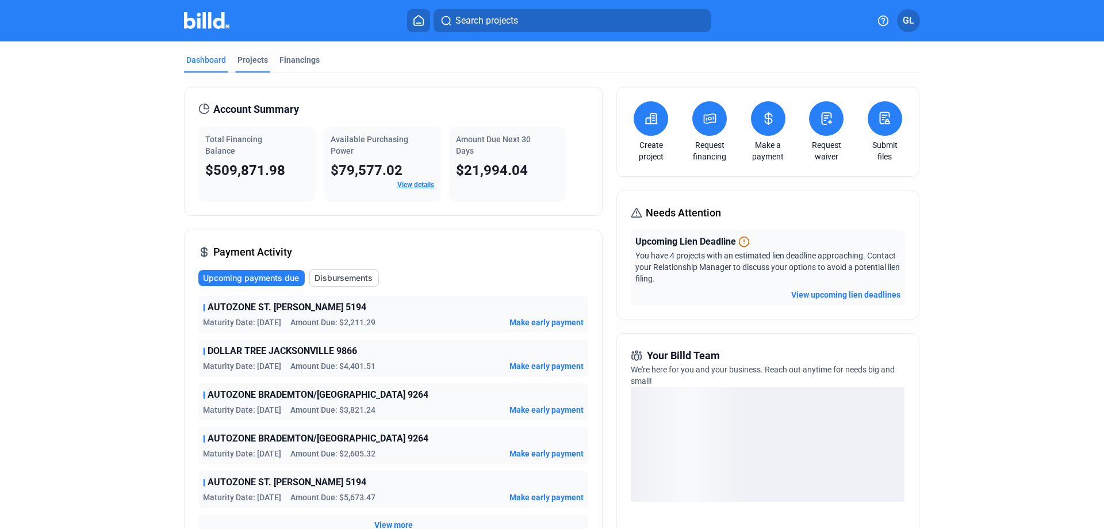
click at [251, 61] on div "Projects" at bounding box center [253, 60] width 30 height 12
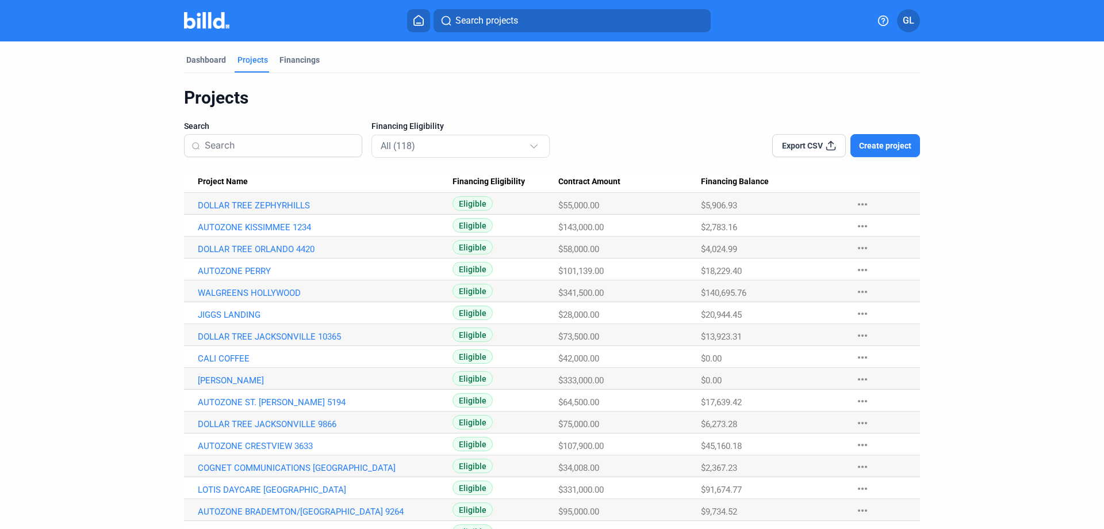
click at [259, 140] on input at bounding box center [280, 145] width 150 height 24
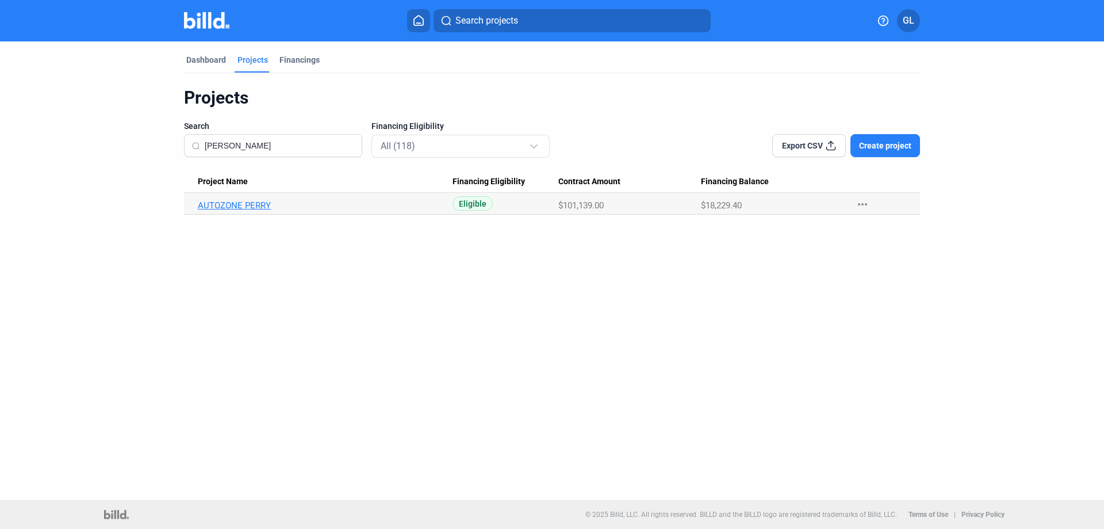
type input "[PERSON_NAME]"
click at [220, 209] on link "AUTOZONE PERRY" at bounding box center [325, 205] width 255 height 10
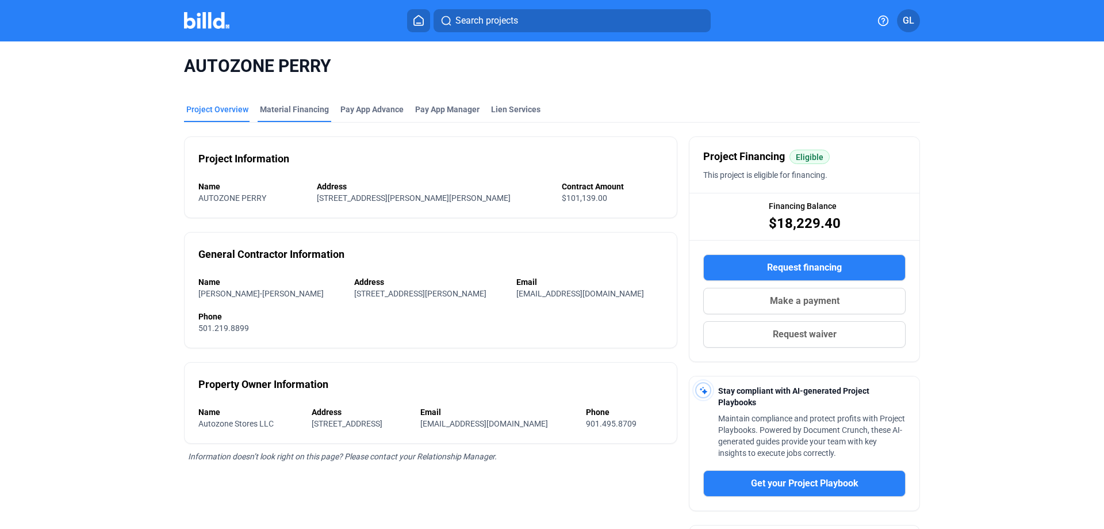
click at [300, 113] on div "Material Financing" at bounding box center [294, 110] width 69 height 12
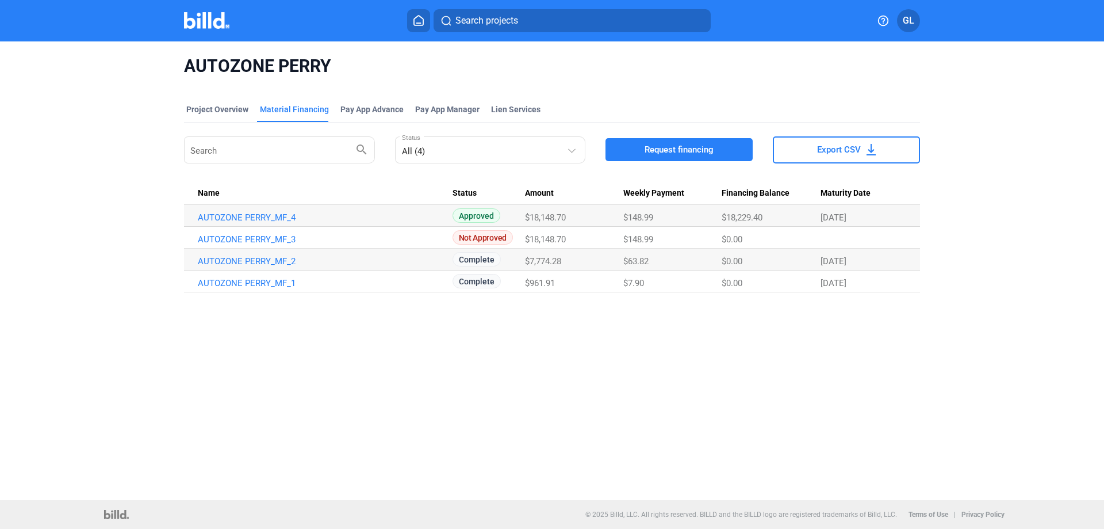
drag, startPoint x: 212, startPoint y: 19, endPoint x: 229, endPoint y: 26, distance: 18.8
click at [212, 19] on img at bounding box center [206, 20] width 45 height 17
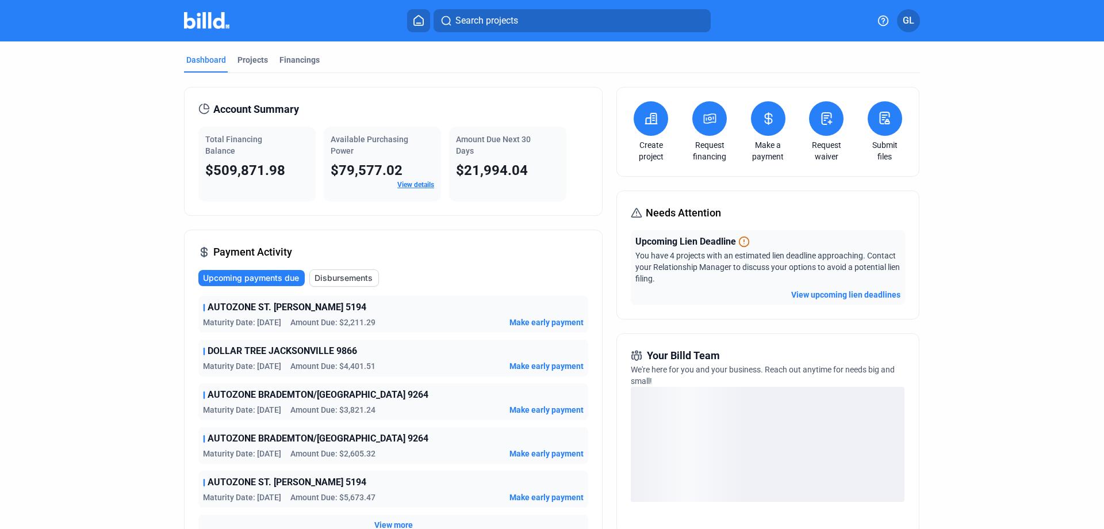
click at [821, 125] on icon at bounding box center [826, 119] width 14 height 14
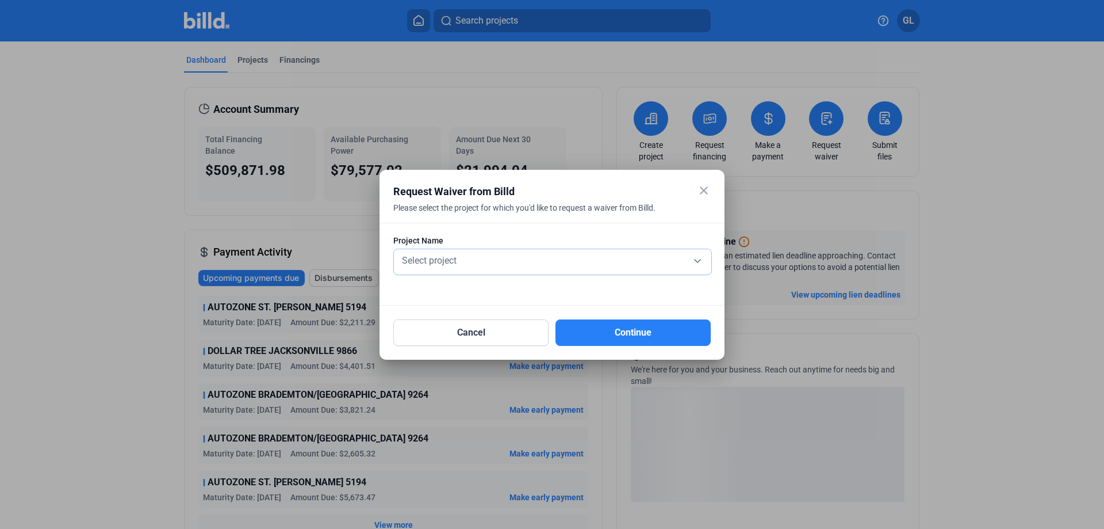
click at [598, 263] on div "Select project" at bounding box center [553, 259] width 306 height 16
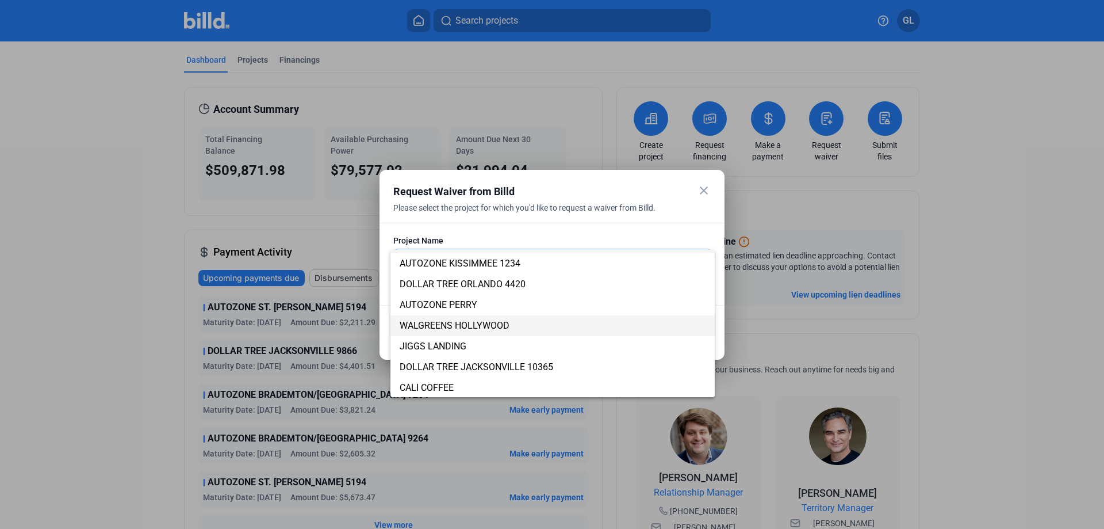
scroll to position [58, 0]
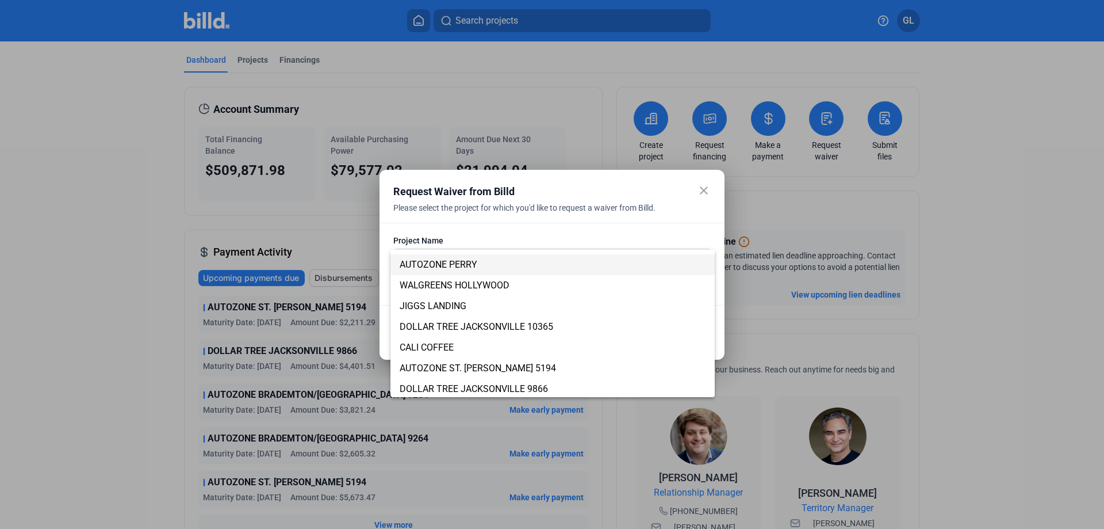
click at [457, 265] on span "AUTOZONE PERRY" at bounding box center [439, 264] width 78 height 11
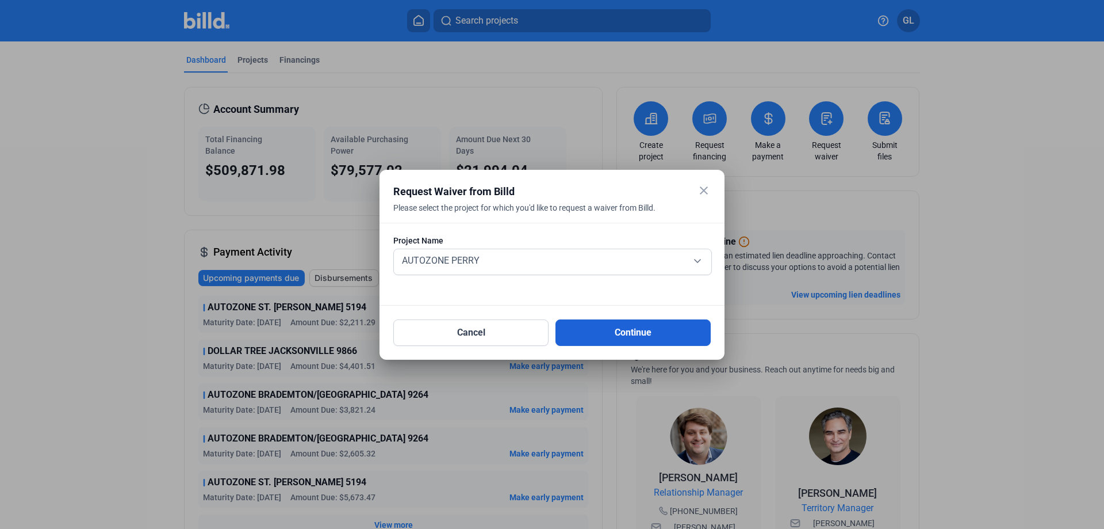
click at [606, 338] on button "Continue" at bounding box center [633, 332] width 155 height 26
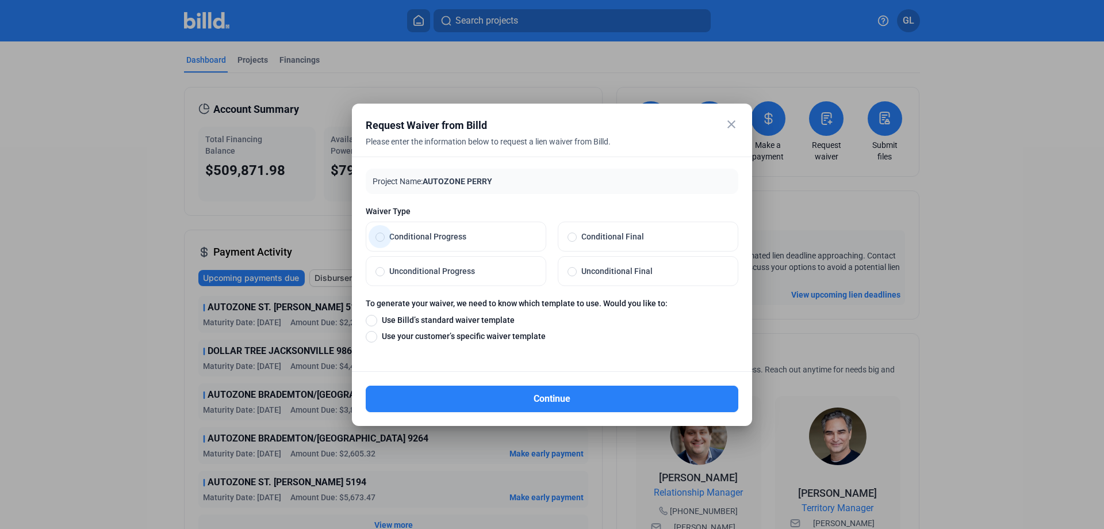
click at [378, 236] on span at bounding box center [380, 236] width 9 height 9
click at [378, 236] on input "Conditional Progress" at bounding box center [380, 236] width 9 height 10
radio input "true"
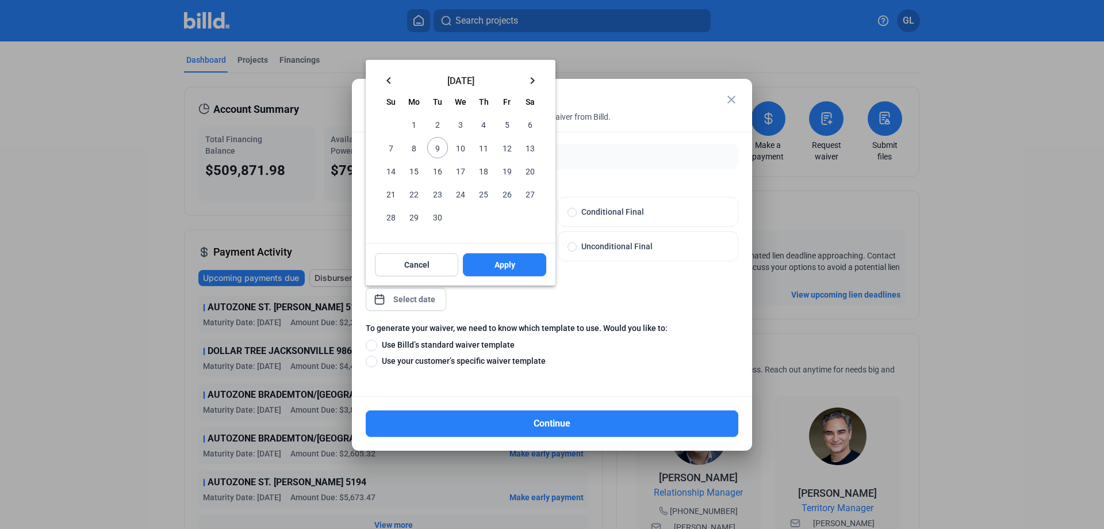
click at [401, 300] on div "close Request Waiver from Billd Please enter the information below to request a…" at bounding box center [552, 264] width 1104 height 529
click at [388, 81] on mat-icon "keyboard_arrow_left" at bounding box center [389, 81] width 14 height 14
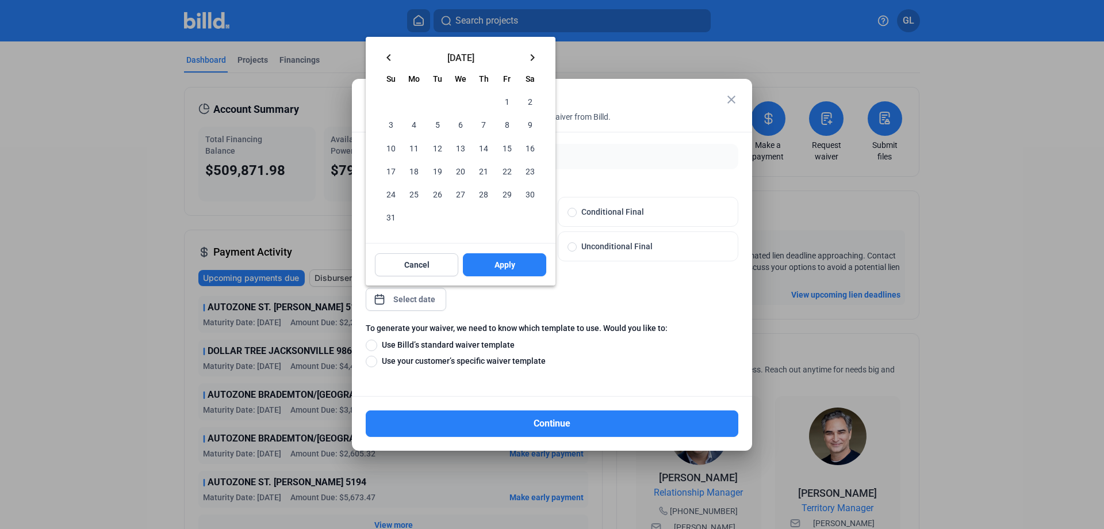
click at [385, 54] on mat-icon "keyboard_arrow_left" at bounding box center [389, 58] width 14 height 14
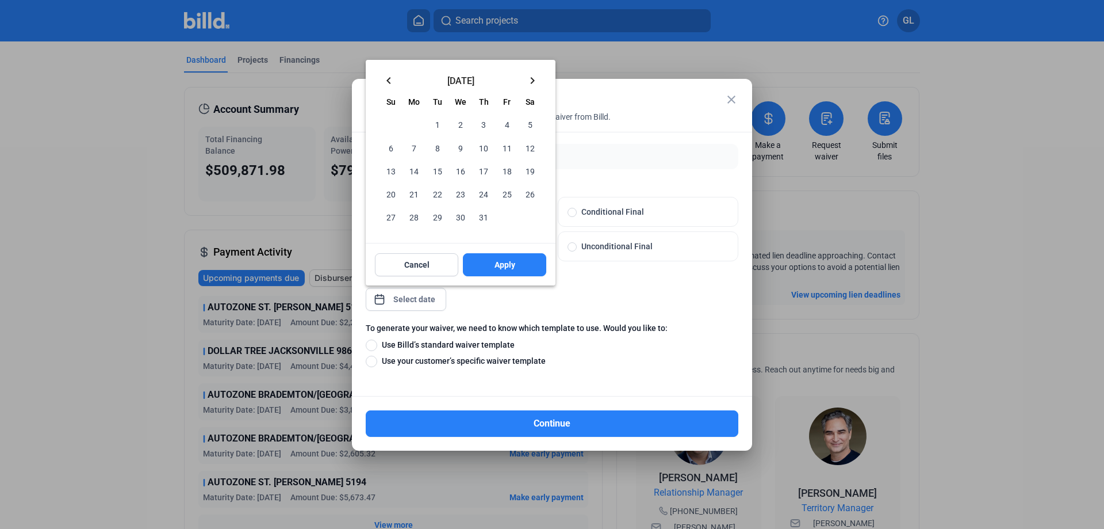
click at [484, 215] on span "31" at bounding box center [483, 216] width 21 height 21
click at [522, 256] on button "Apply" at bounding box center [504, 264] width 83 height 23
type input "[DATE]"
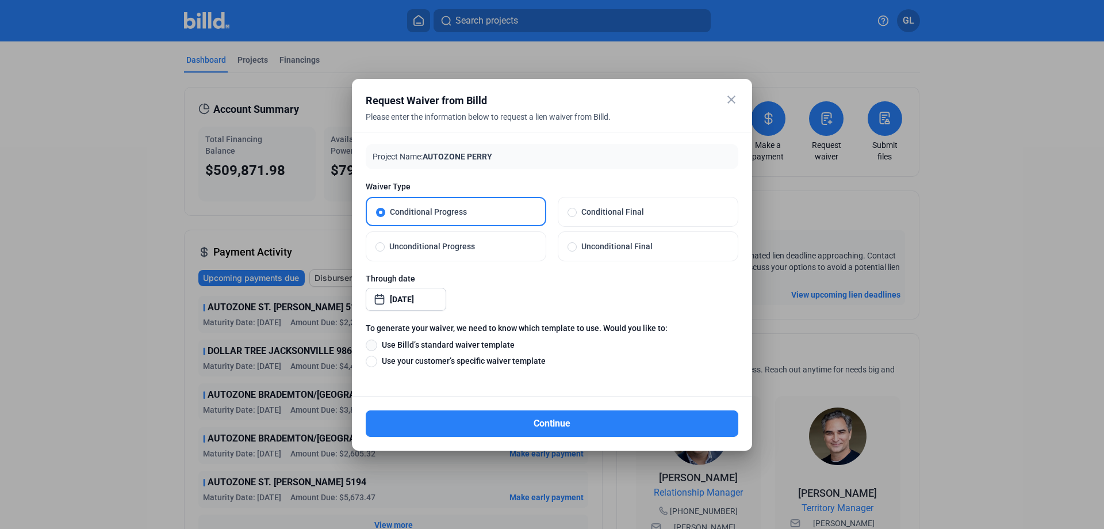
click at [372, 343] on span at bounding box center [372, 345] width 12 height 12
click at [372, 343] on input "Use Billd’s standard waiver template" at bounding box center [372, 344] width 12 height 13
radio input "true"
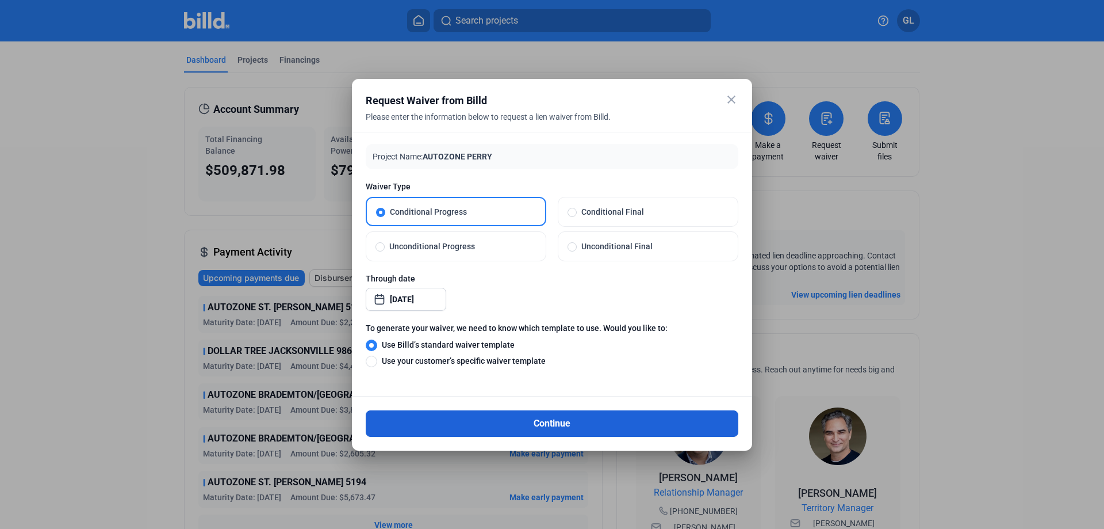
click at [558, 418] on button "Continue" at bounding box center [552, 423] width 373 height 26
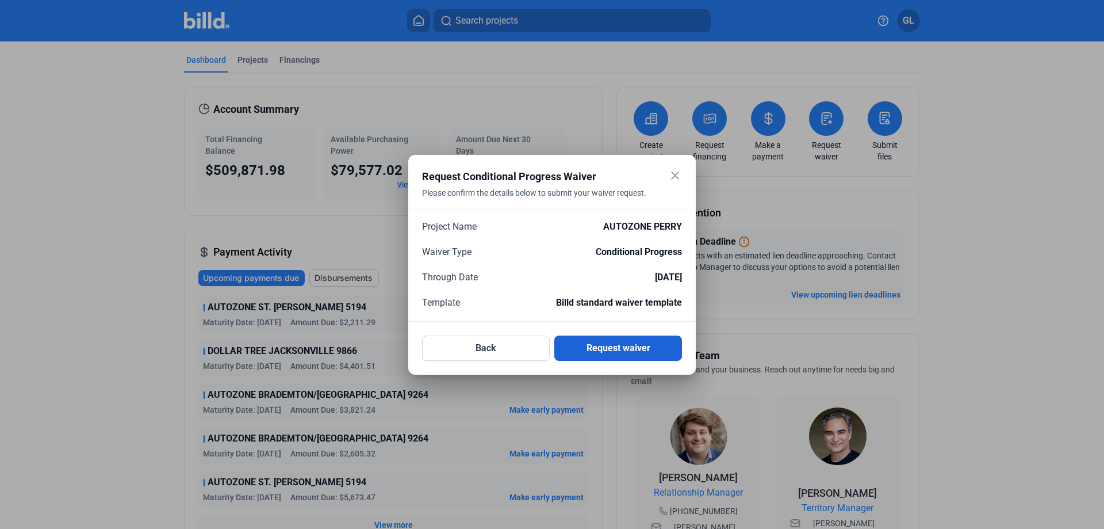
click at [628, 350] on button "Request waiver" at bounding box center [618, 347] width 128 height 25
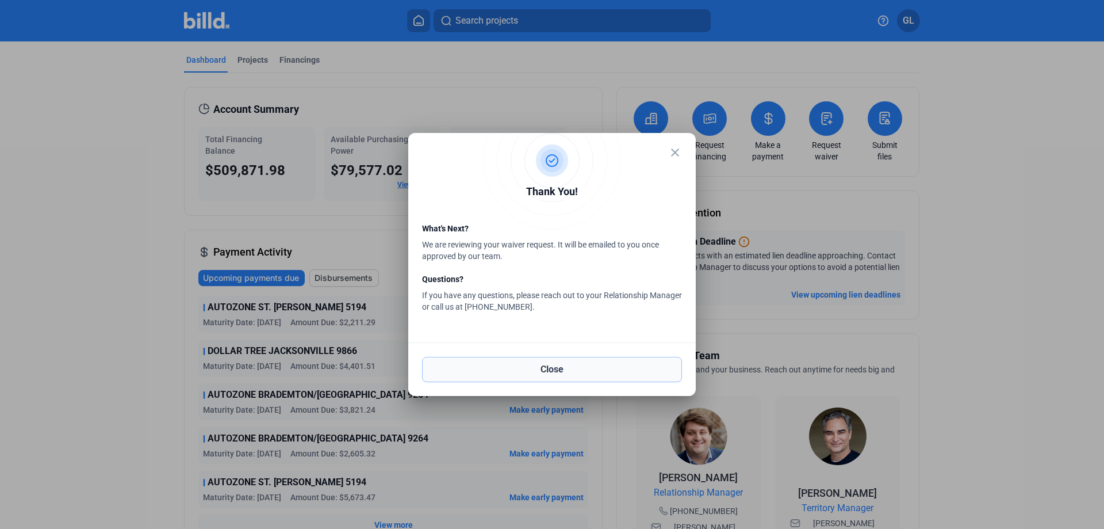
click at [580, 370] on button "Close" at bounding box center [552, 369] width 260 height 25
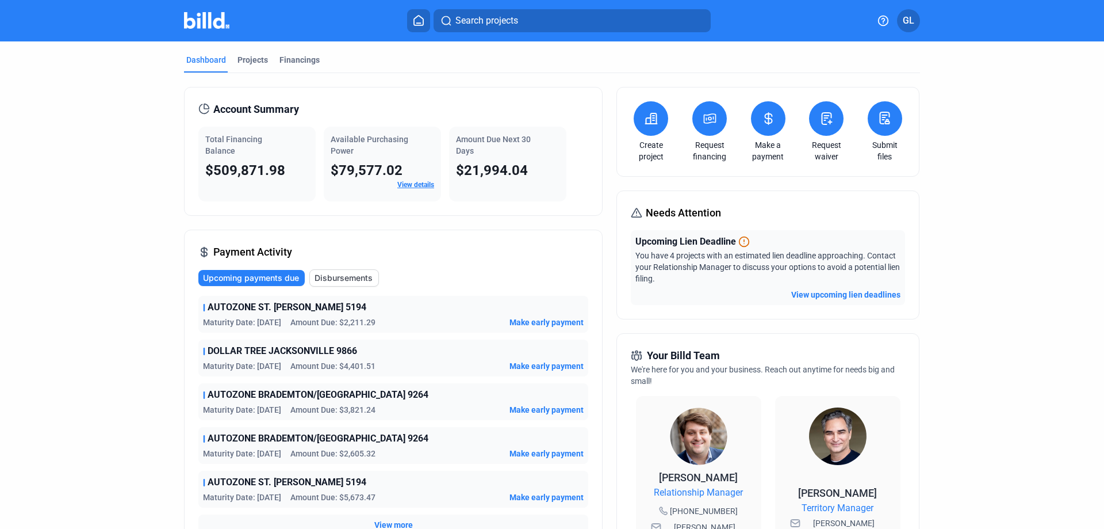
click at [826, 124] on icon at bounding box center [826, 119] width 14 height 14
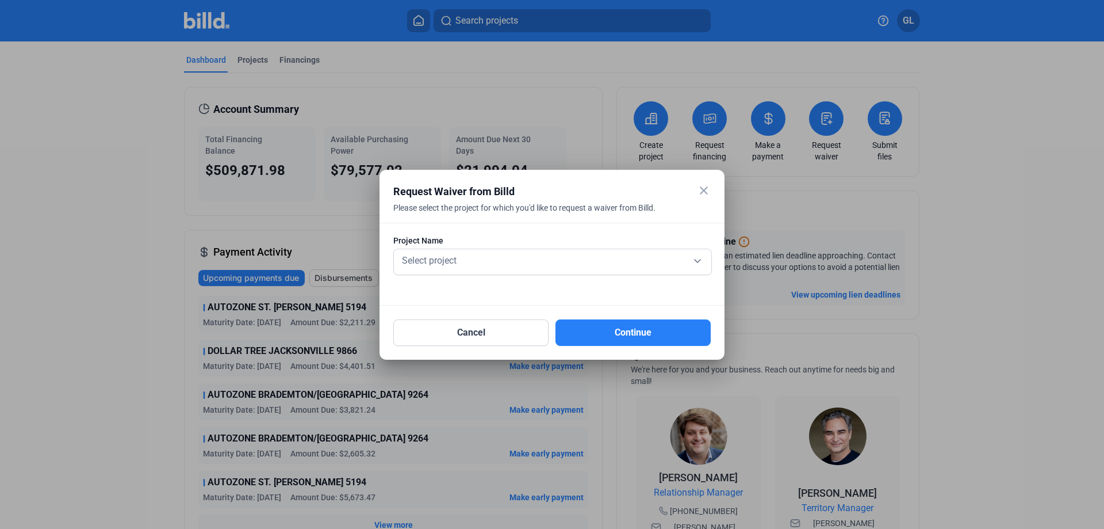
click at [826, 124] on div at bounding box center [552, 264] width 1104 height 529
click at [486, 335] on button "Cancel" at bounding box center [470, 332] width 155 height 26
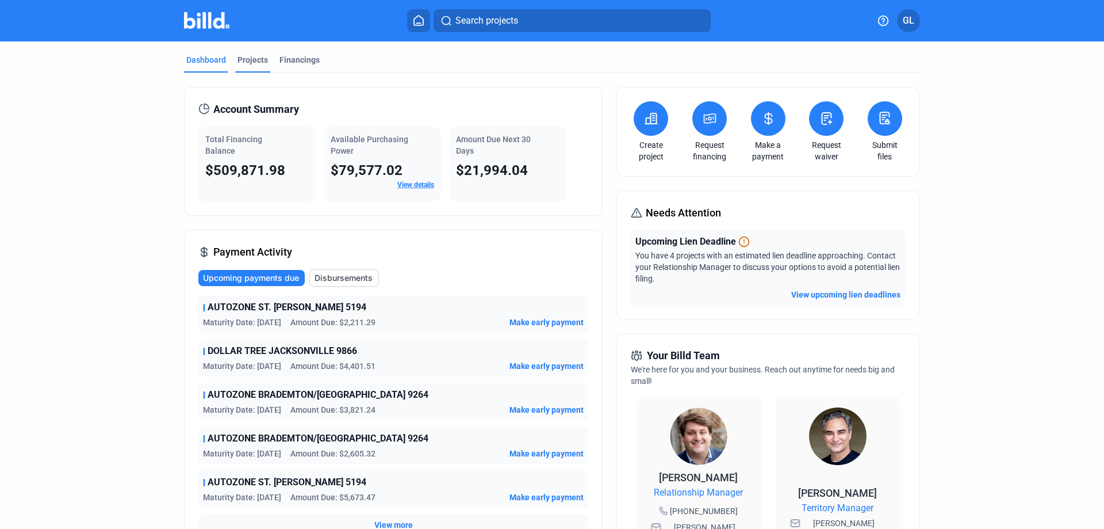
click at [252, 63] on div "Projects" at bounding box center [253, 60] width 30 height 12
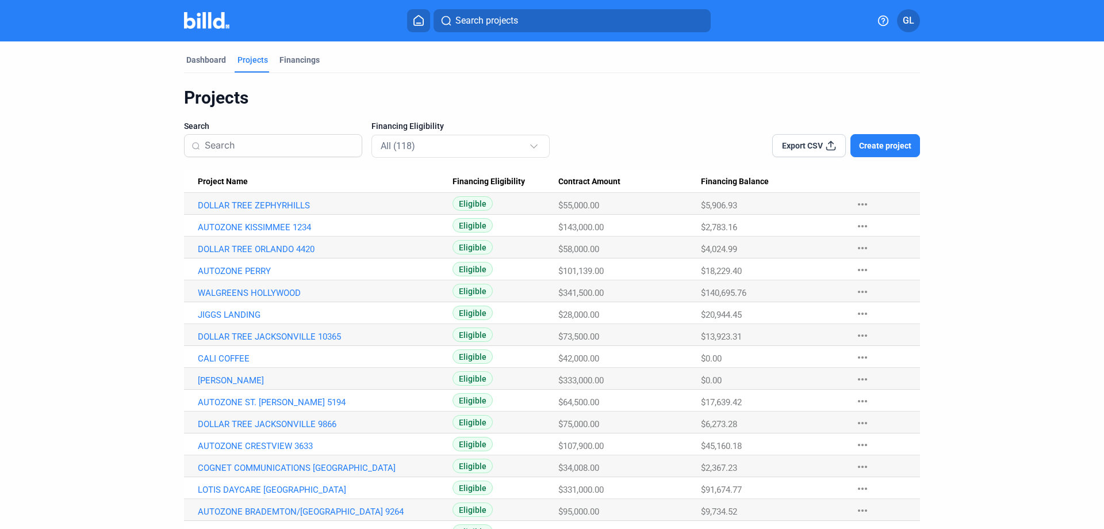
click at [239, 146] on input at bounding box center [280, 145] width 150 height 24
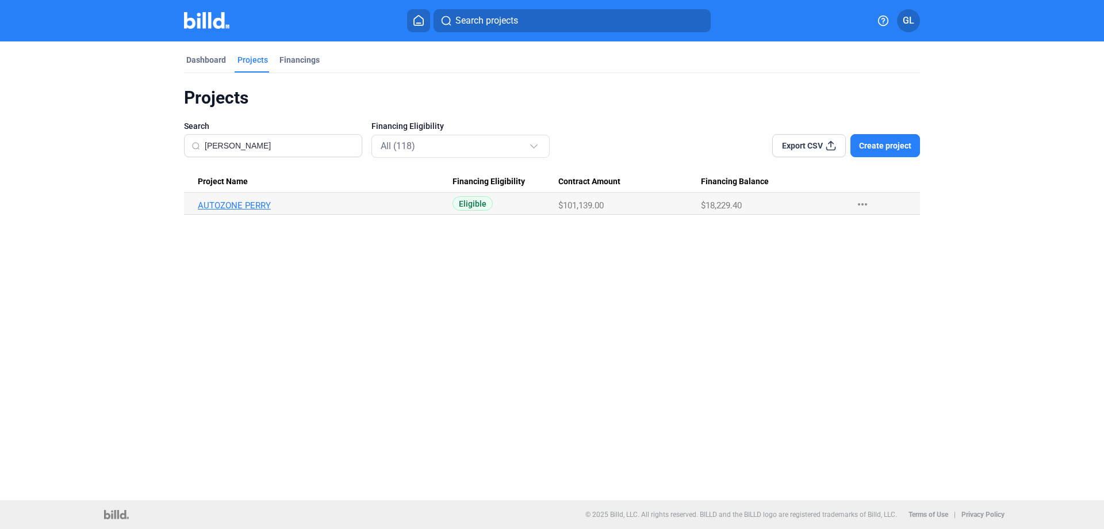
type input "[PERSON_NAME]"
click at [248, 205] on link "AUTOZONE PERRY" at bounding box center [325, 205] width 255 height 10
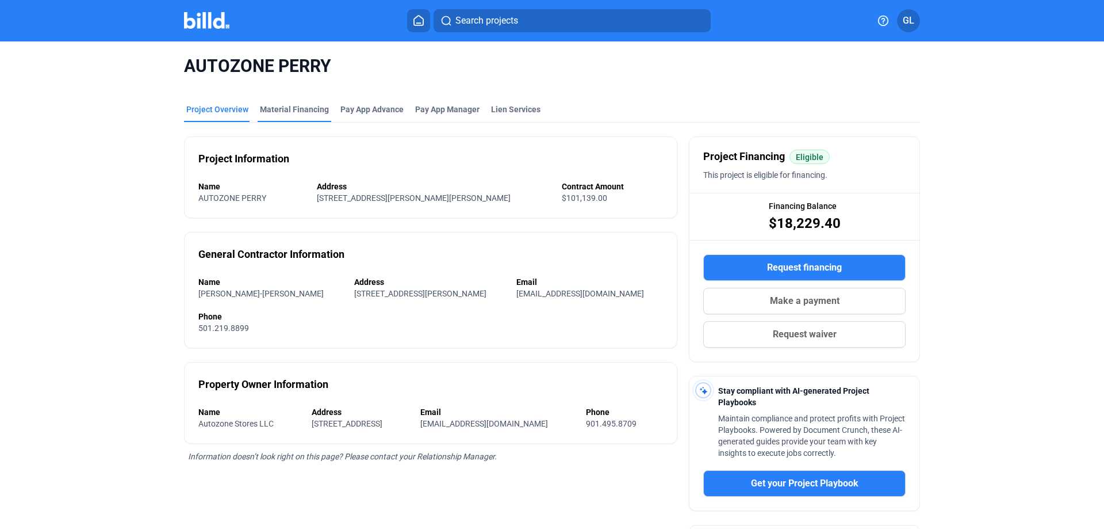
click at [276, 110] on div "Material Financing" at bounding box center [294, 110] width 69 height 12
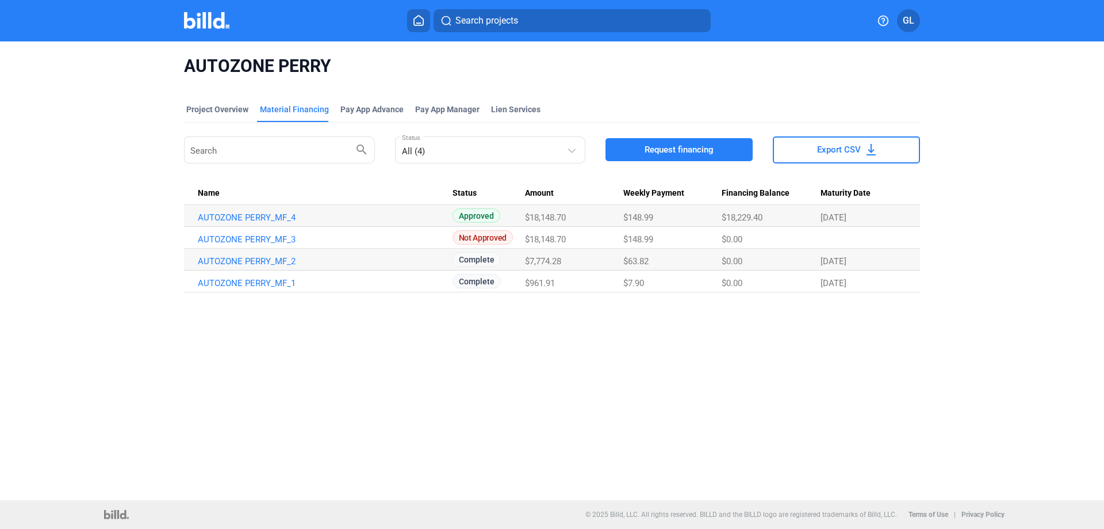
drag, startPoint x: 232, startPoint y: 106, endPoint x: 249, endPoint y: 106, distance: 17.3
click at [232, 106] on div "Project Overview" at bounding box center [217, 110] width 62 height 12
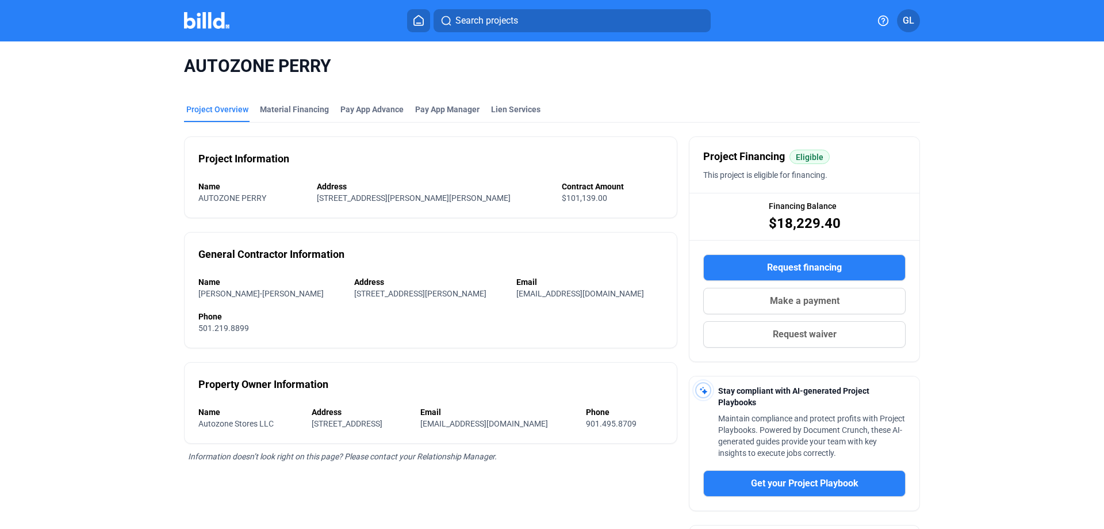
click at [797, 330] on span "Request waiver" at bounding box center [805, 334] width 64 height 14
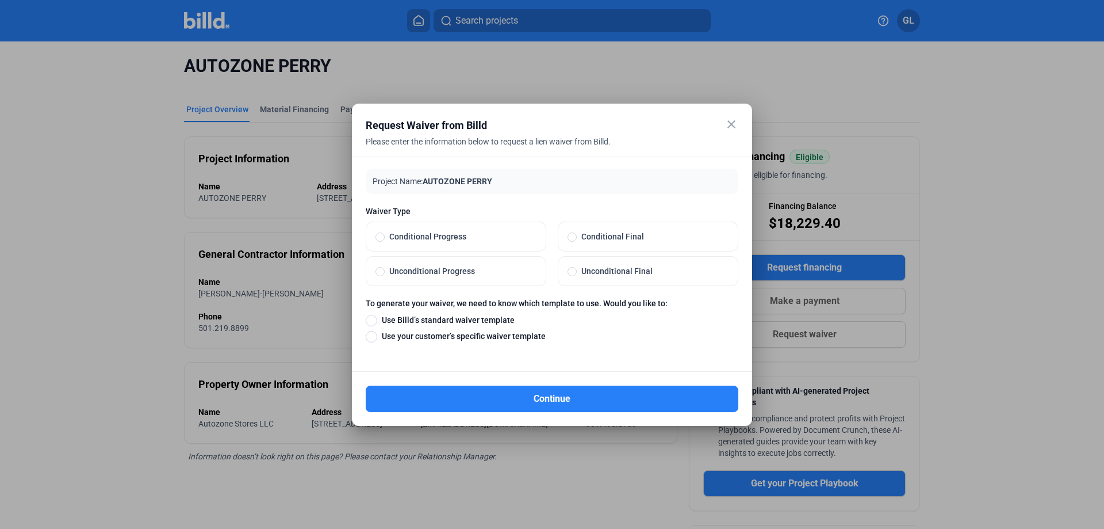
click at [380, 271] on span at bounding box center [380, 271] width 9 height 9
click at [380, 271] on input "Unconditional Progress" at bounding box center [380, 271] width 9 height 10
radio input "true"
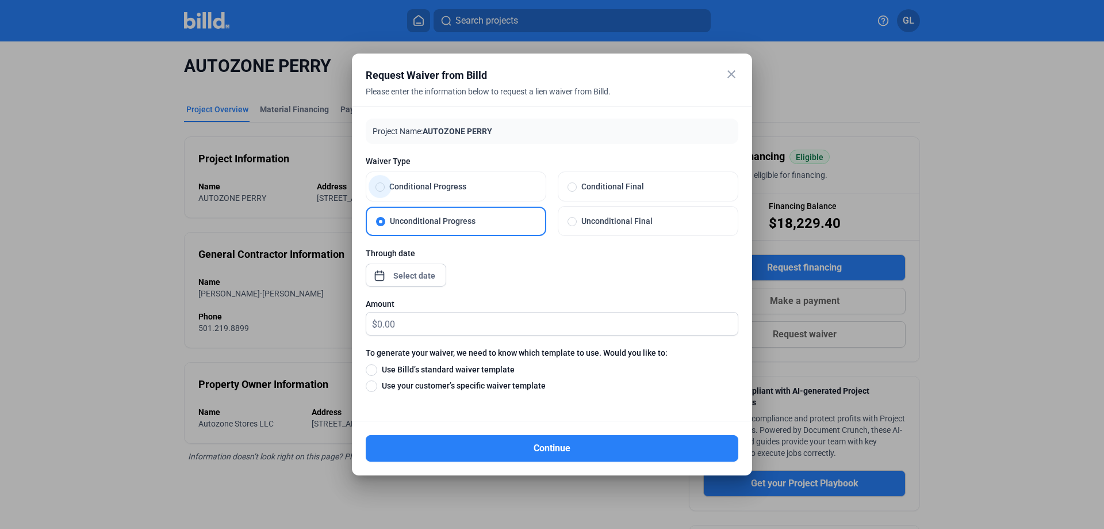
drag, startPoint x: 380, startPoint y: 183, endPoint x: 455, endPoint y: 229, distance: 88.8
click at [381, 185] on span at bounding box center [380, 186] width 9 height 9
click at [381, 185] on input "Conditional Progress" at bounding box center [380, 186] width 9 height 10
radio input "true"
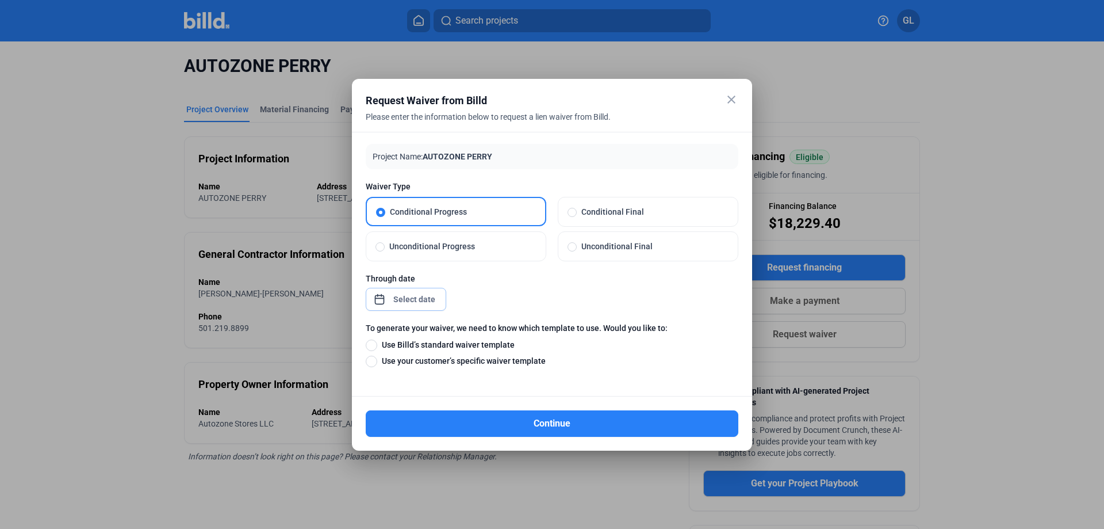
click at [430, 301] on div "close Request Waiver from Billd Please enter the information below to request a…" at bounding box center [552, 264] width 1104 height 529
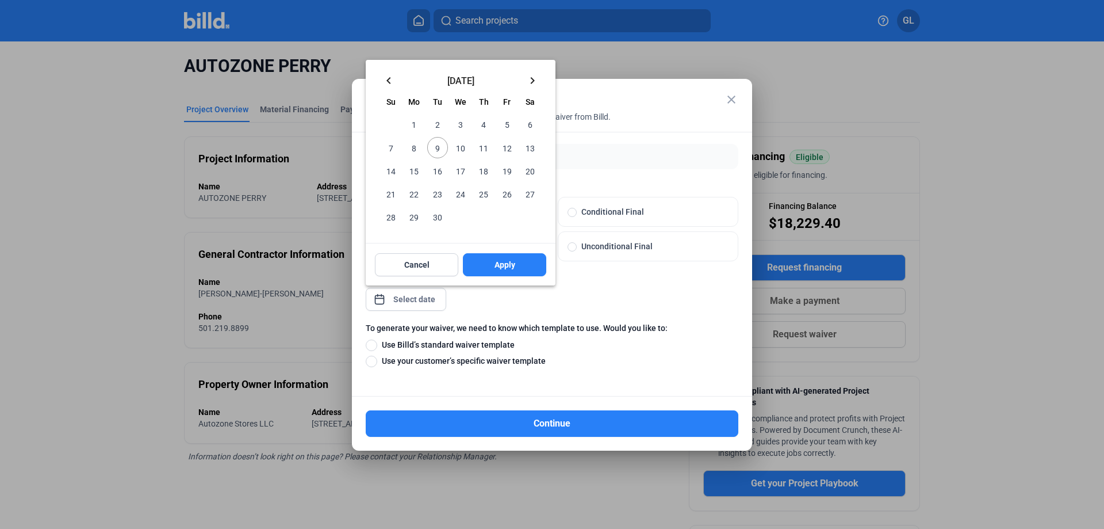
click at [534, 76] on mat-icon "keyboard_arrow_right" at bounding box center [533, 81] width 14 height 14
click at [413, 195] on span "20" at bounding box center [414, 193] width 21 height 21
click at [491, 260] on button "Apply" at bounding box center [504, 264] width 83 height 23
type input "[DATE]"
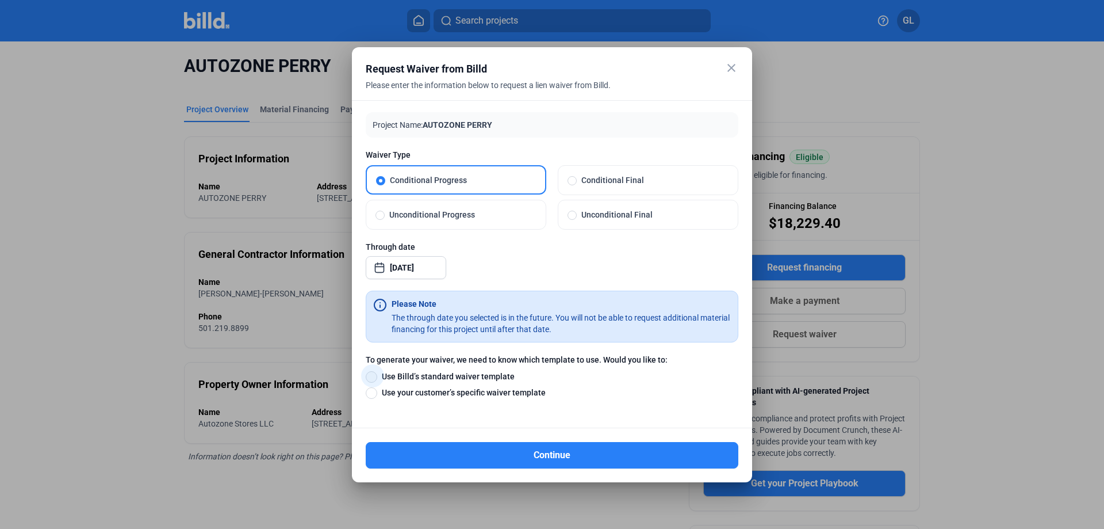
click at [373, 378] on span at bounding box center [372, 377] width 12 height 12
click at [373, 378] on input "Use Billd’s standard waiver template" at bounding box center [372, 376] width 12 height 13
radio input "true"
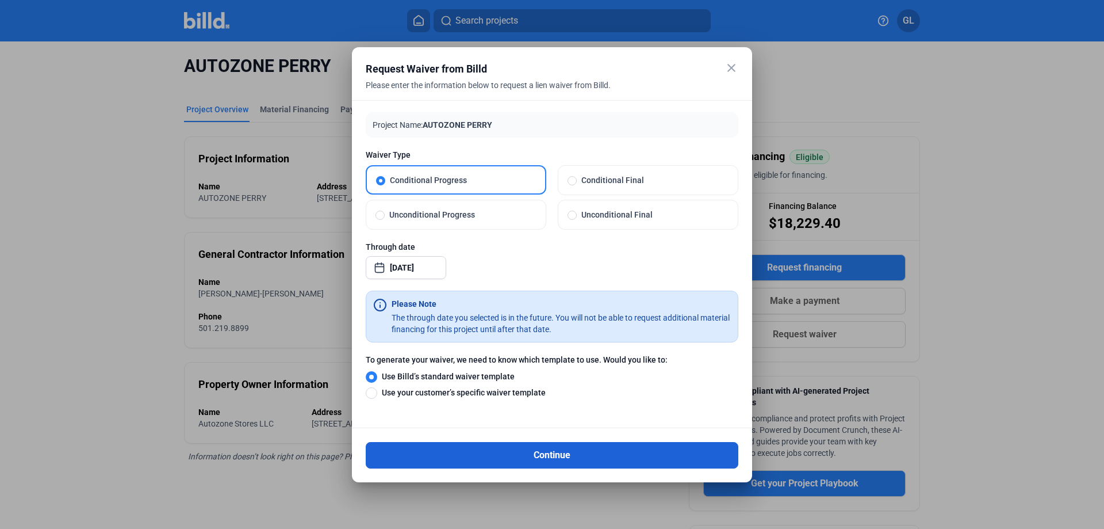
click at [566, 457] on button "Continue" at bounding box center [552, 455] width 373 height 26
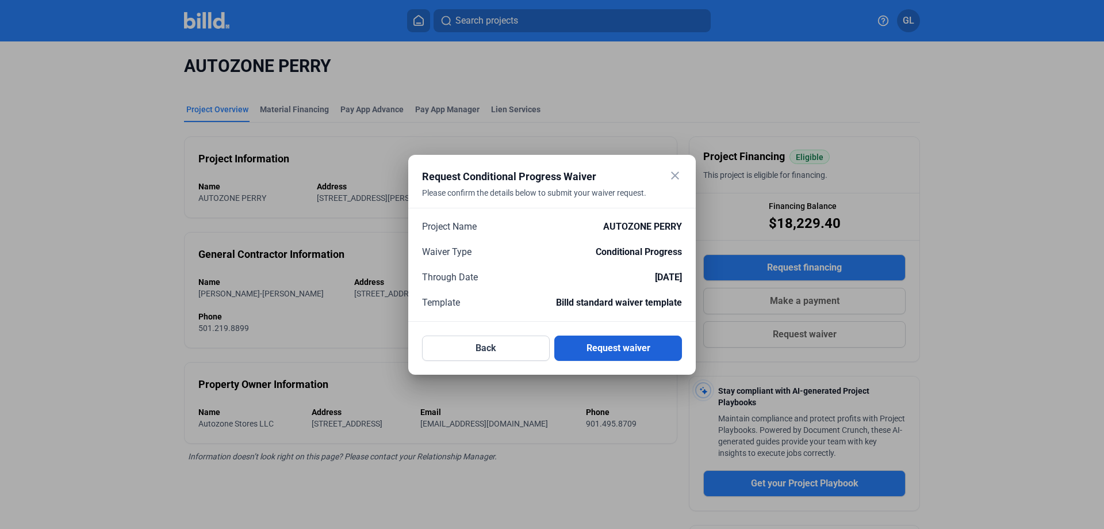
click at [616, 343] on button "Request waiver" at bounding box center [618, 347] width 128 height 25
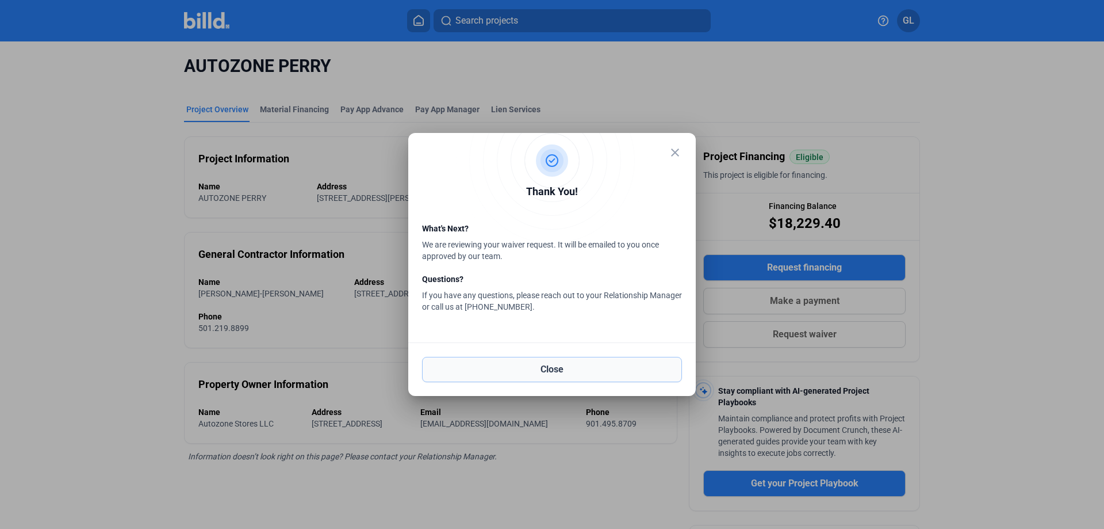
click at [580, 366] on button "Close" at bounding box center [552, 369] width 260 height 25
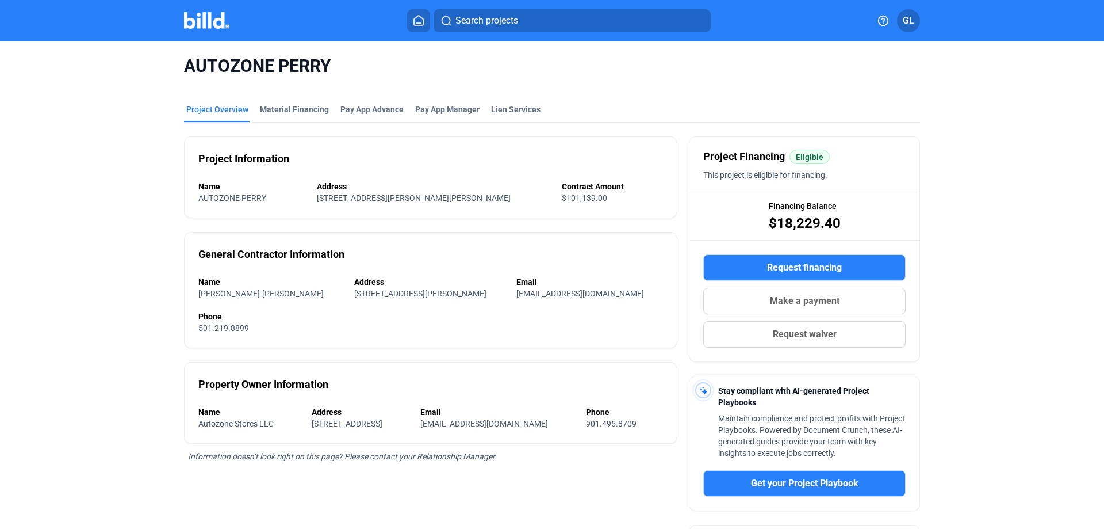
click at [798, 335] on span "Request waiver" at bounding box center [805, 334] width 64 height 14
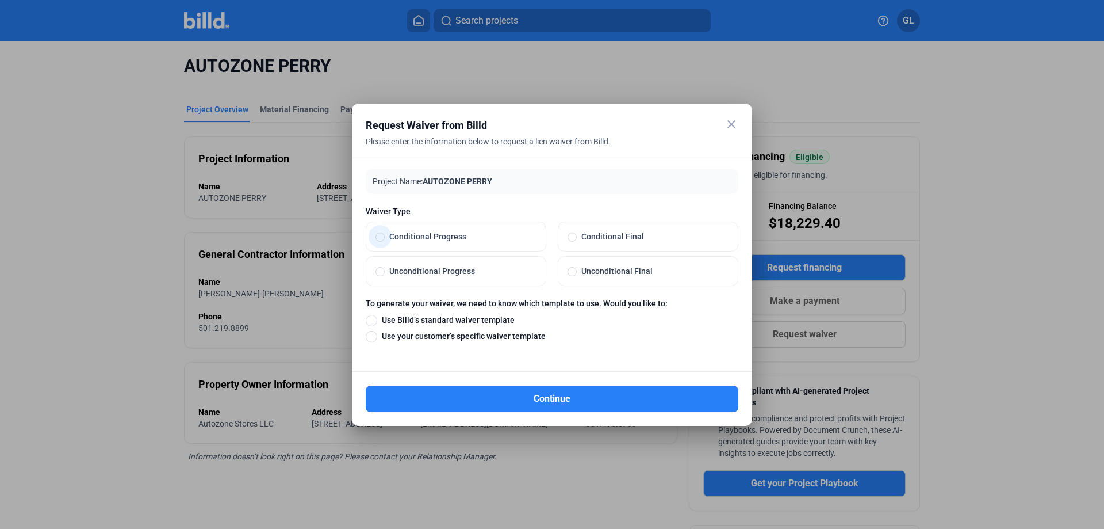
click at [376, 237] on span at bounding box center [380, 236] width 9 height 9
click at [376, 237] on input "Conditional Progress" at bounding box center [380, 236] width 9 height 10
radio input "true"
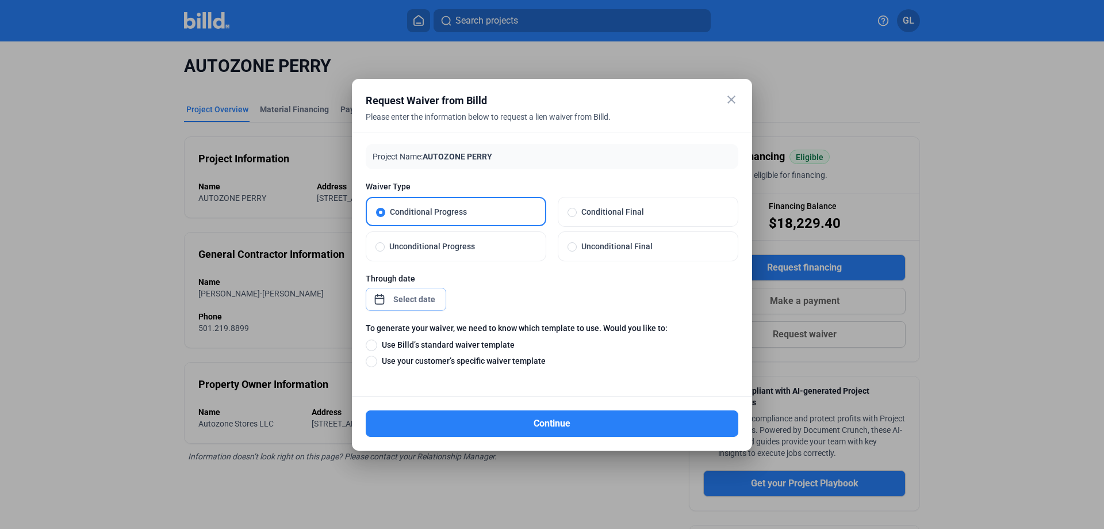
click at [428, 297] on div "close Request Waiver from Billd Please enter the information below to request a…" at bounding box center [552, 264] width 1104 height 529
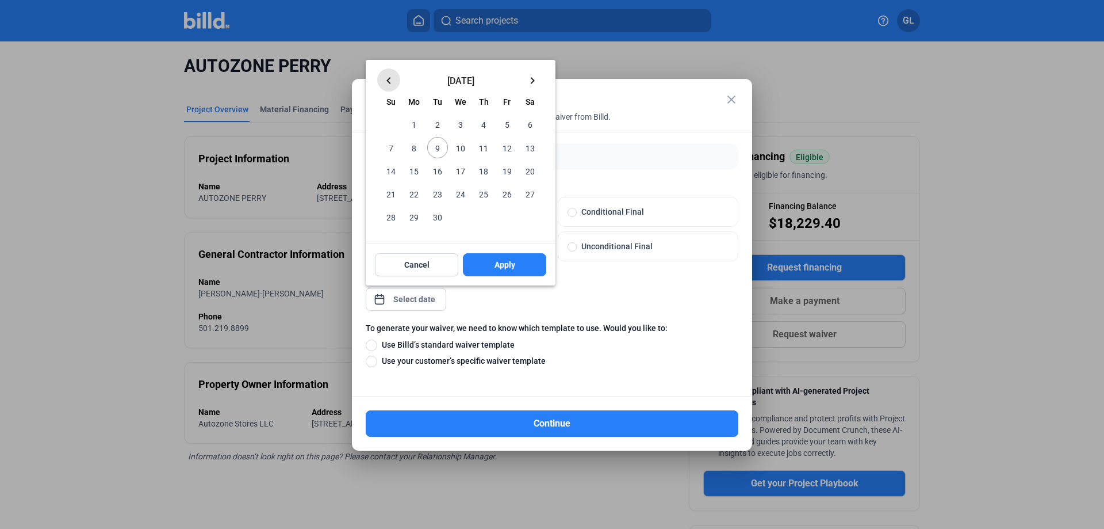
click at [392, 78] on mat-icon "keyboard_arrow_left" at bounding box center [389, 81] width 14 height 14
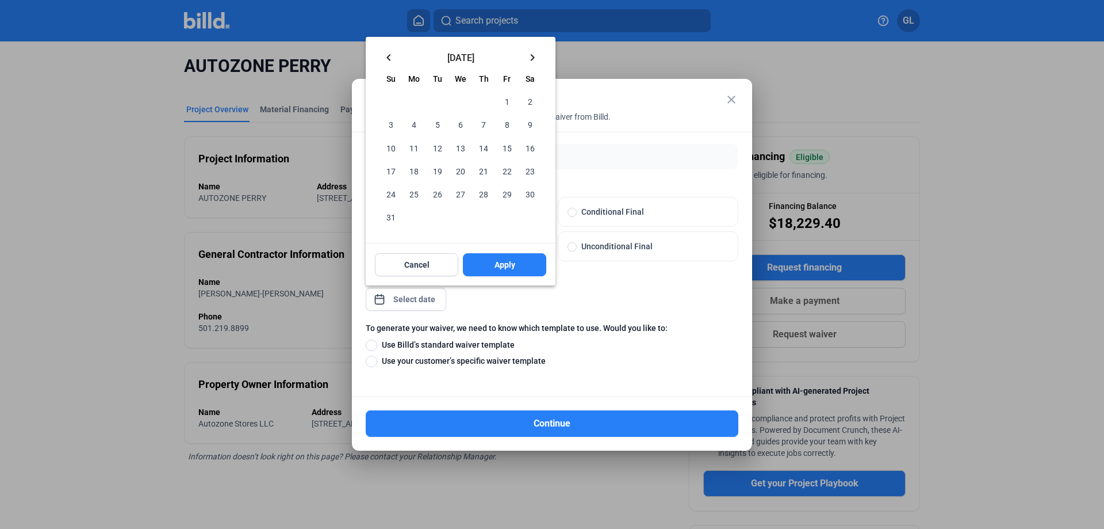
click at [458, 170] on span "20" at bounding box center [460, 170] width 21 height 21
click at [508, 265] on span "Apply" at bounding box center [505, 265] width 21 height 12
type input "[DATE]"
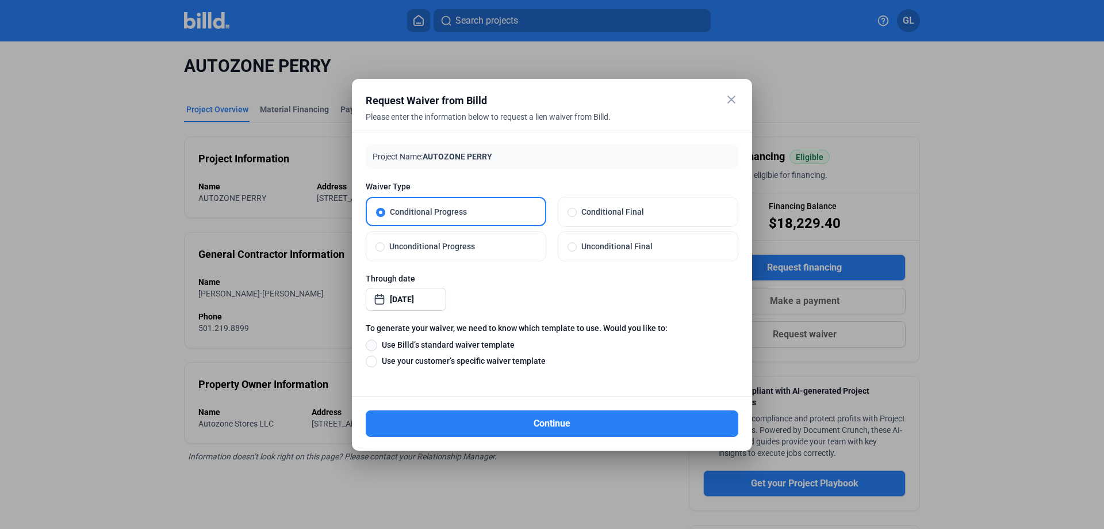
click at [370, 346] on span at bounding box center [372, 345] width 12 height 12
click at [370, 346] on input "Use Billd’s standard waiver template" at bounding box center [372, 344] width 12 height 13
radio input "true"
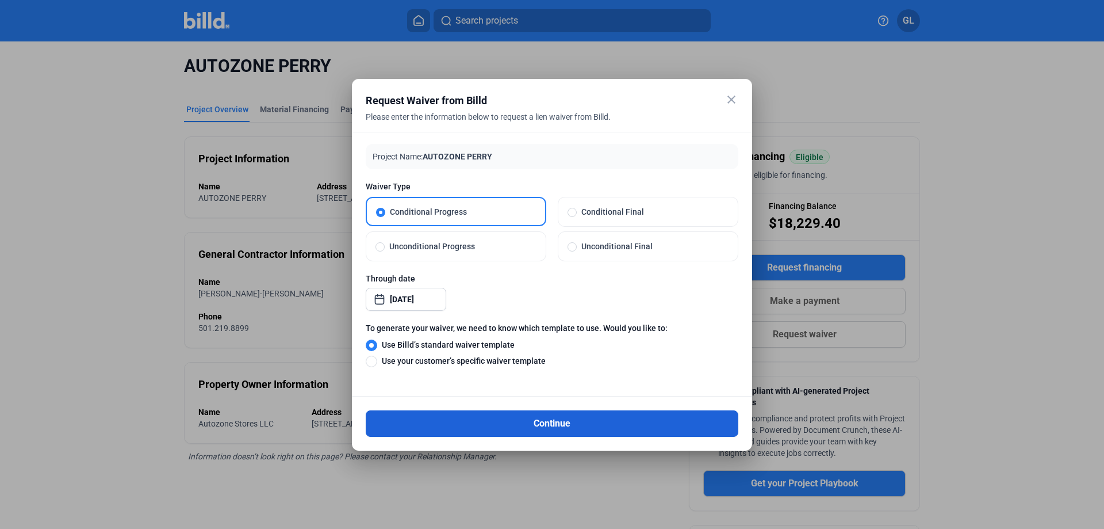
click at [559, 423] on button "Continue" at bounding box center [552, 423] width 373 height 26
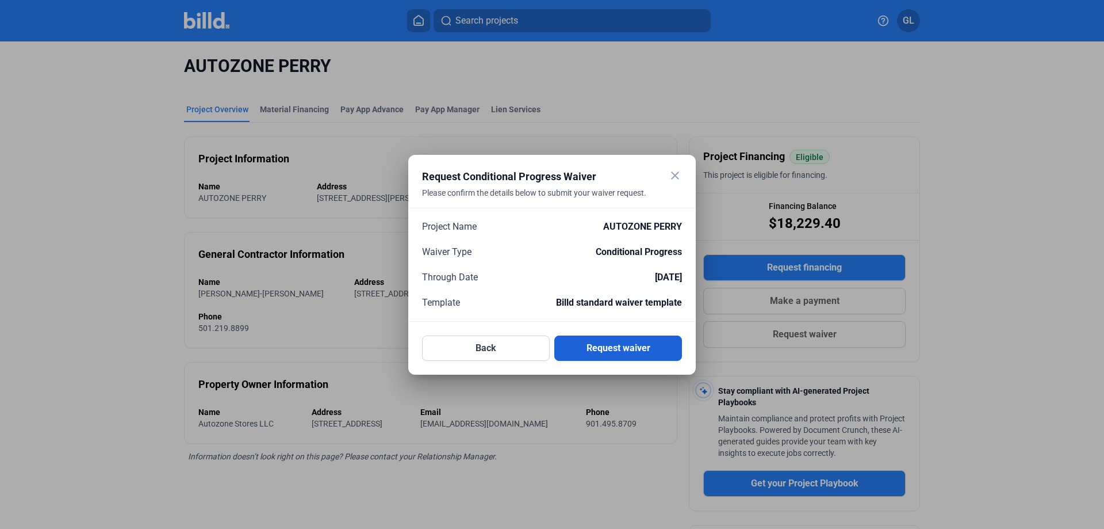
click at [610, 343] on button "Request waiver" at bounding box center [618, 347] width 128 height 25
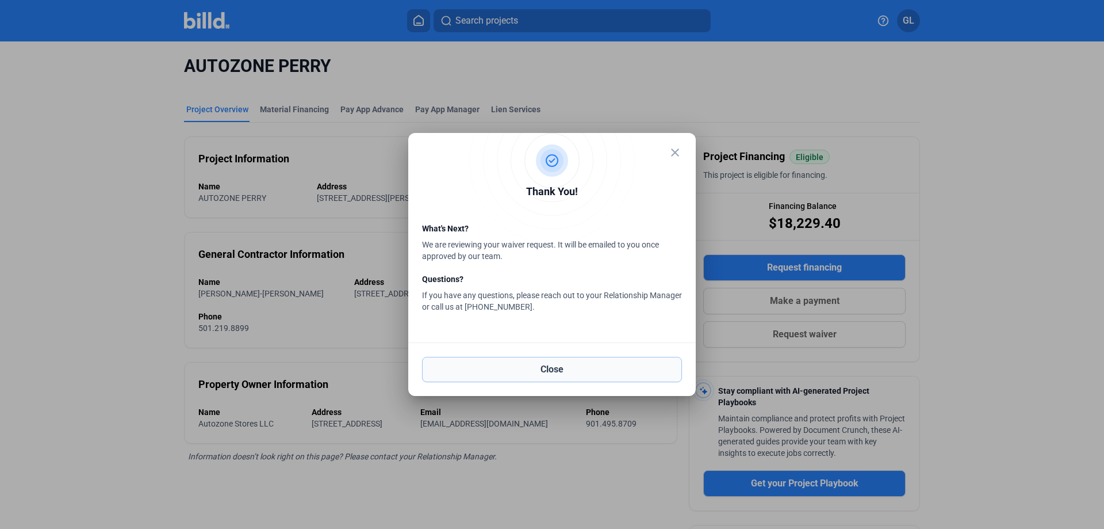
click at [565, 367] on button "Close" at bounding box center [552, 369] width 260 height 25
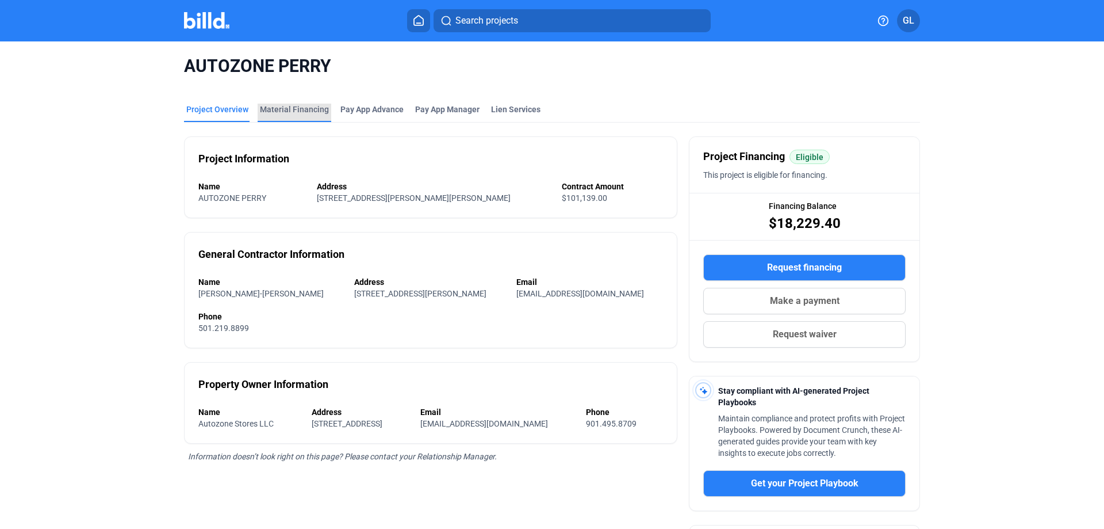
click at [290, 106] on div "Material Financing" at bounding box center [294, 110] width 69 height 12
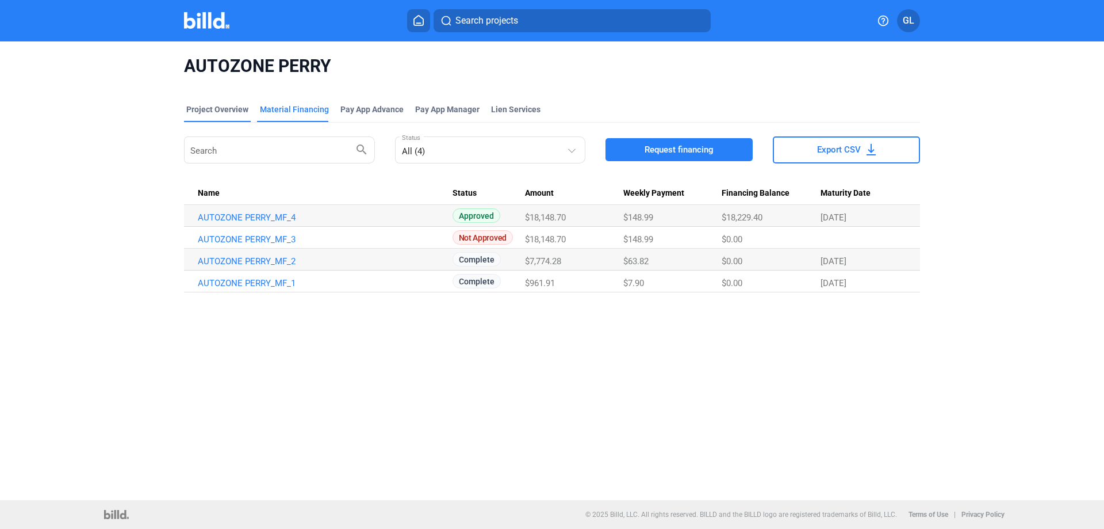
click at [223, 108] on div "Project Overview" at bounding box center [217, 110] width 62 height 12
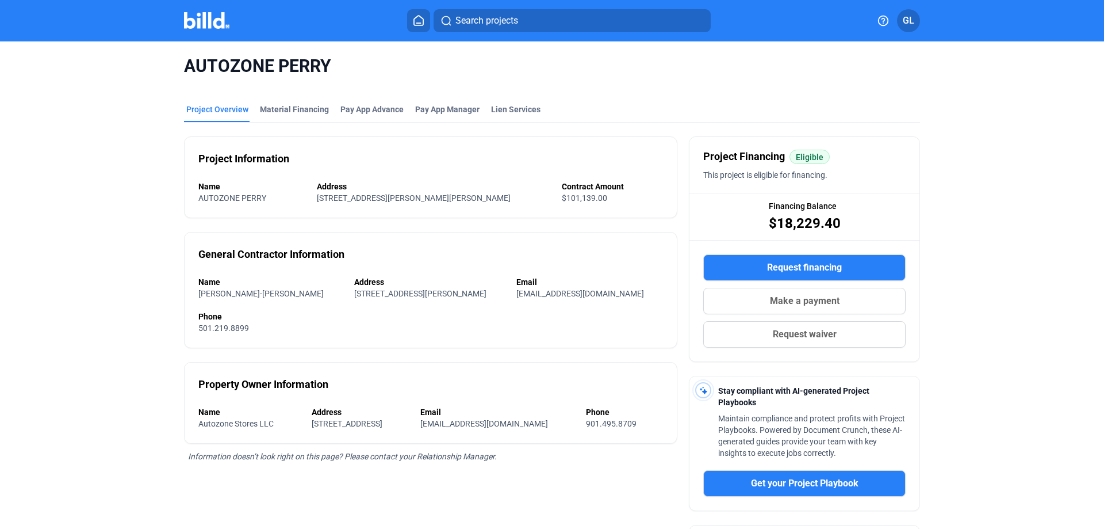
drag, startPoint x: 757, startPoint y: 228, endPoint x: 851, endPoint y: 221, distance: 93.4
click at [851, 221] on div "Financing Balance $18,229.40" at bounding box center [805, 216] width 230 height 46
copy span "$18,229.40"
click at [447, 78] on div "AUTOZONE PERRY" at bounding box center [552, 65] width 736 height 49
